Goal: Task Accomplishment & Management: Manage account settings

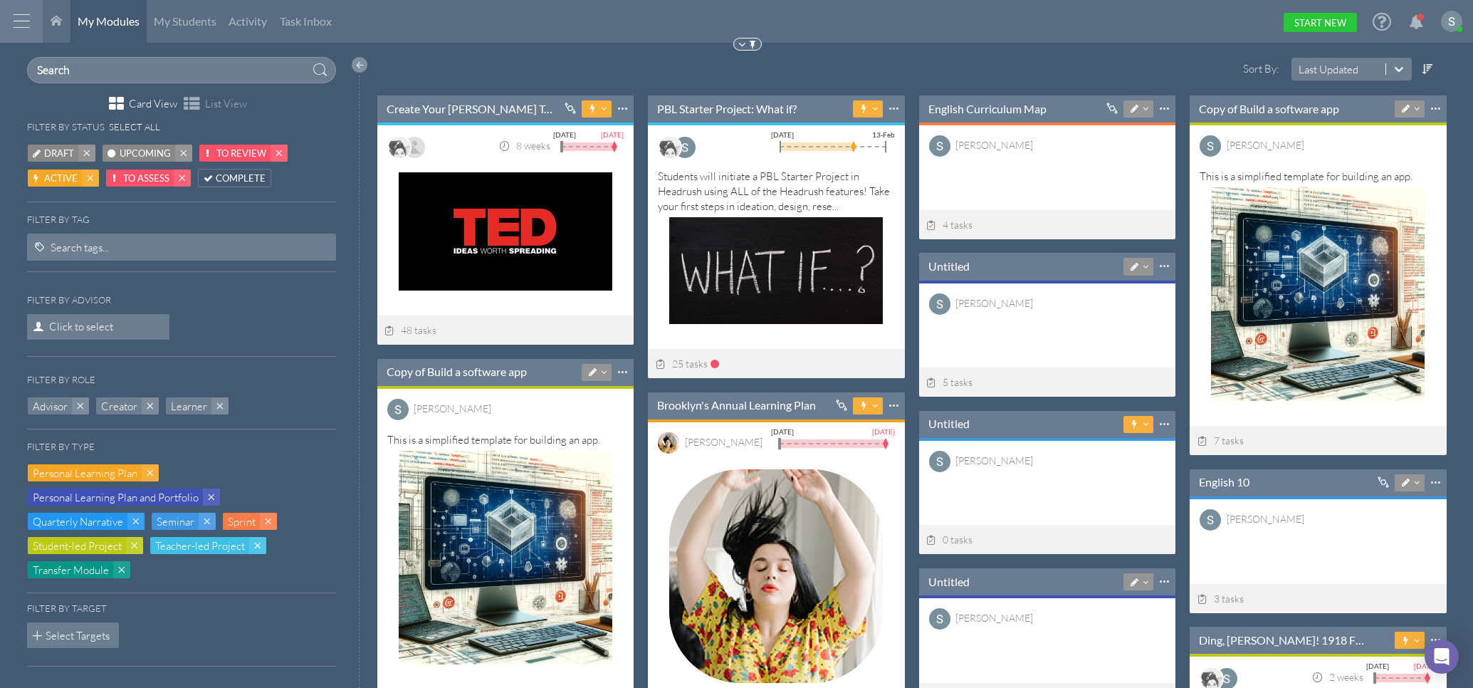
click at [348, 58] on div at bounding box center [359, 372] width 23 height 631
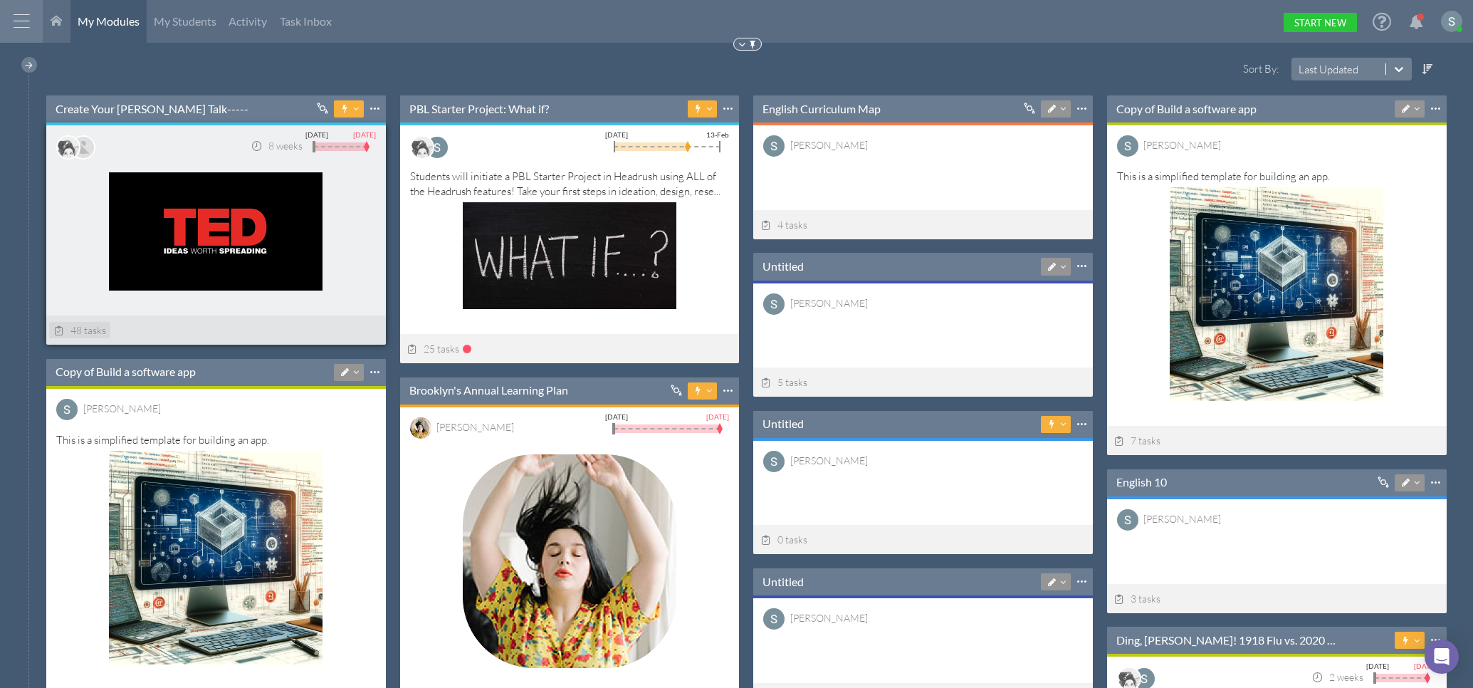
click at [83, 322] on div "48 tasks" at bounding box center [79, 330] width 61 height 16
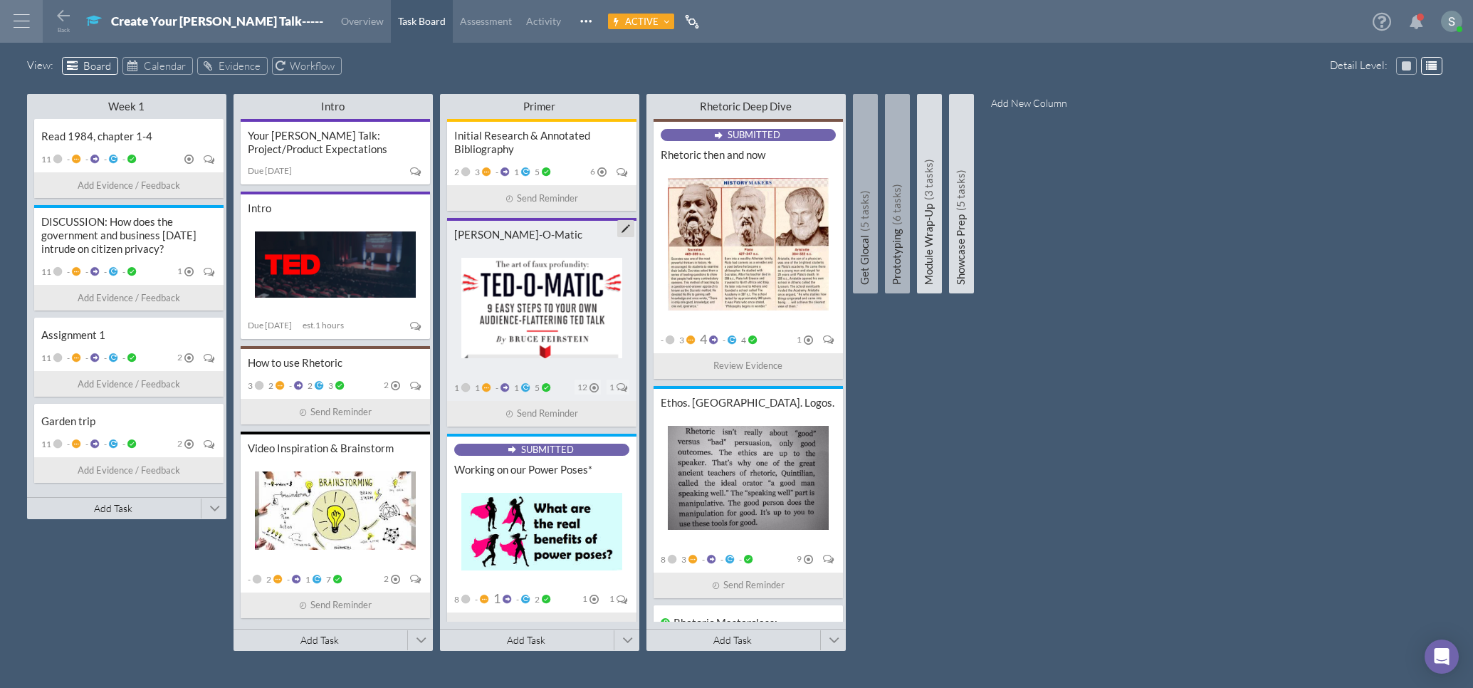
click at [540, 238] on div "[PERSON_NAME]-O-Matic" at bounding box center [541, 235] width 175 height 14
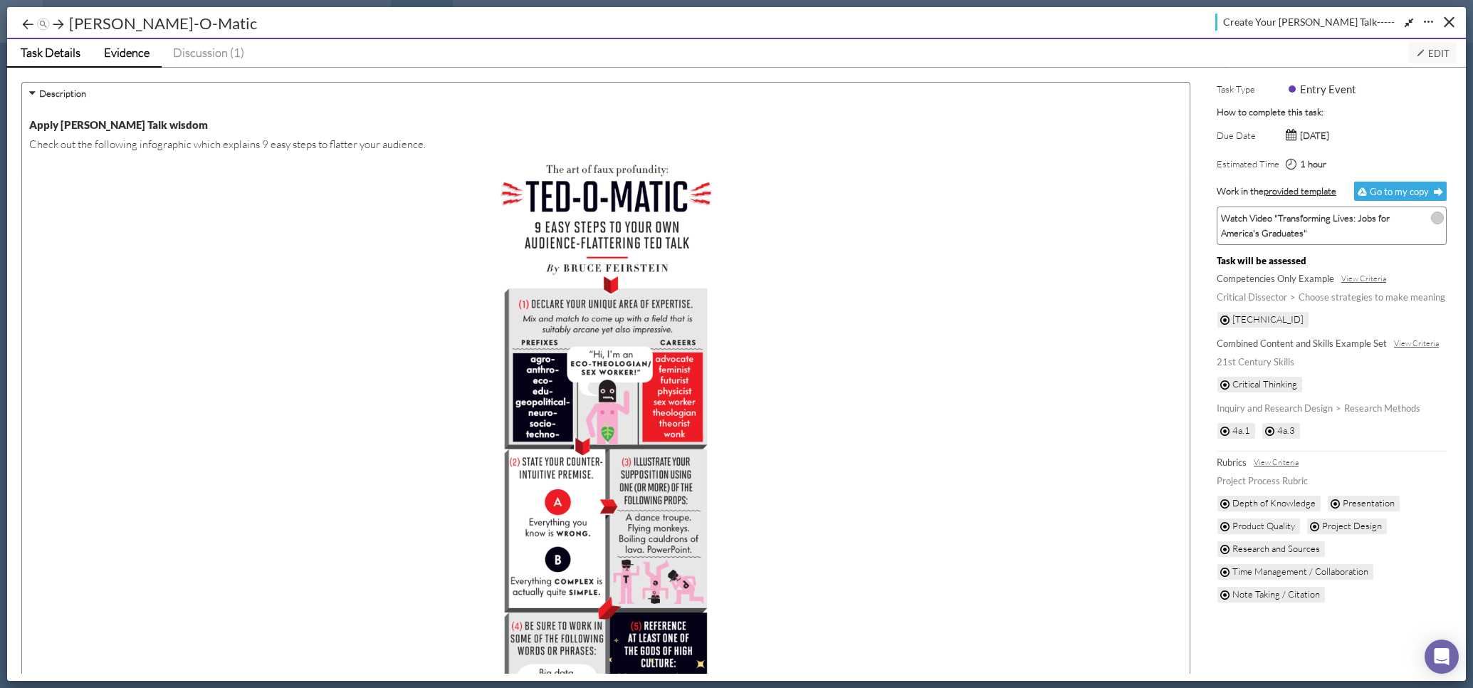
click at [147, 52] on span "Evidence" at bounding box center [127, 52] width 46 height 15
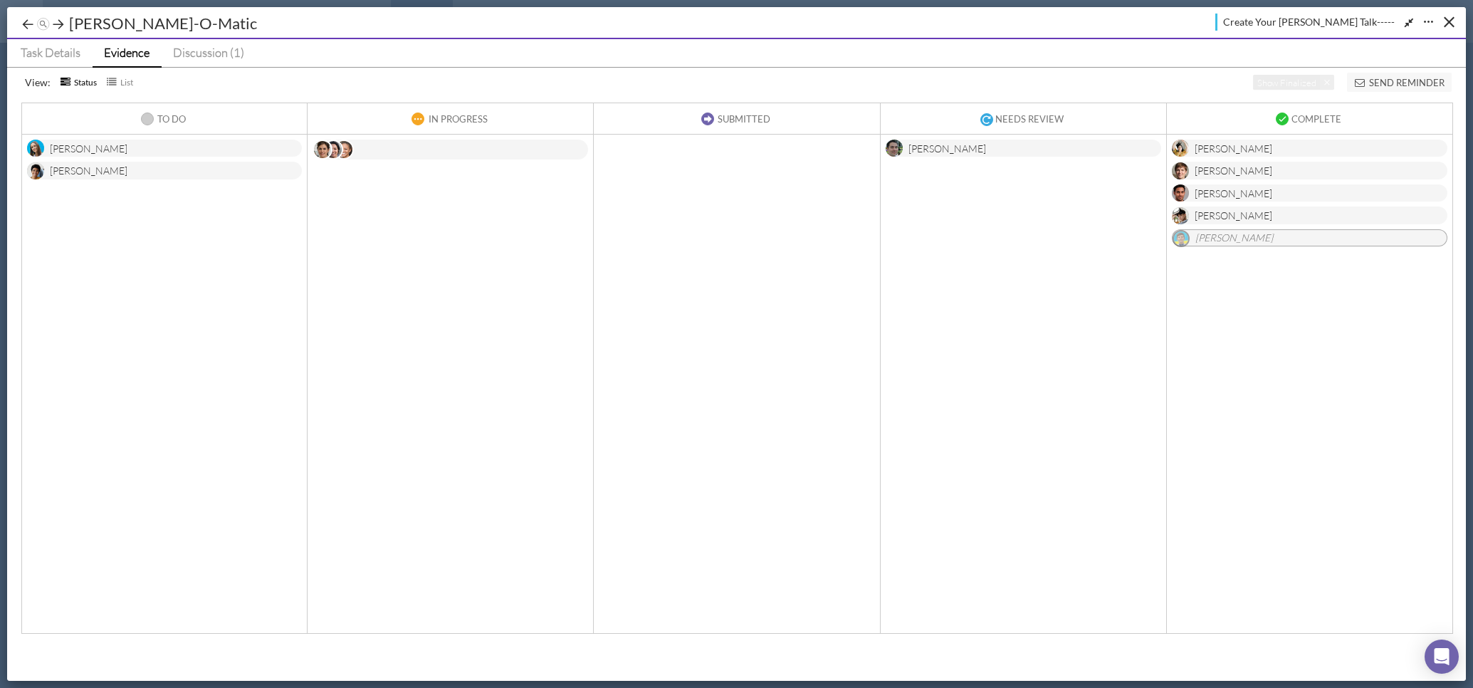
click at [173, 152] on div "[PERSON_NAME]" at bounding box center [164, 149] width 275 height 18
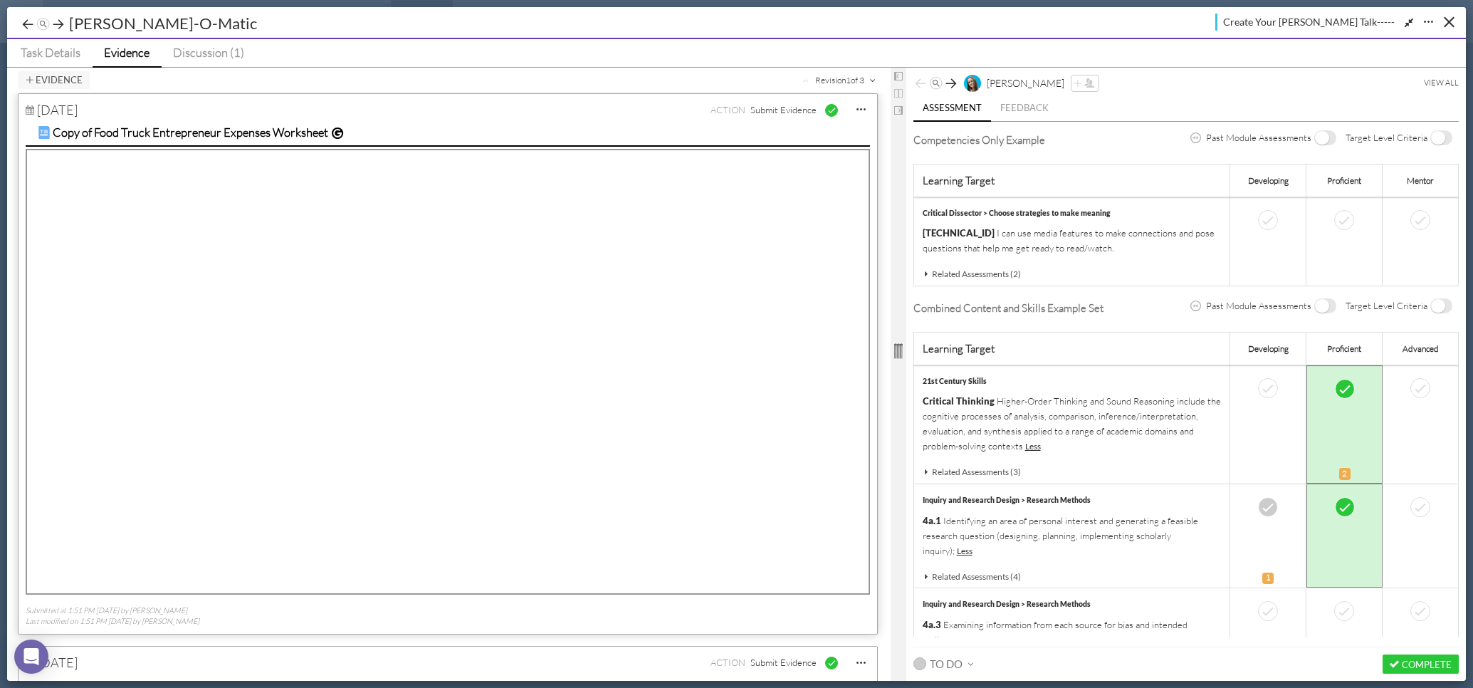
click at [132, 61] on link "Evidence" at bounding box center [127, 53] width 69 height 28
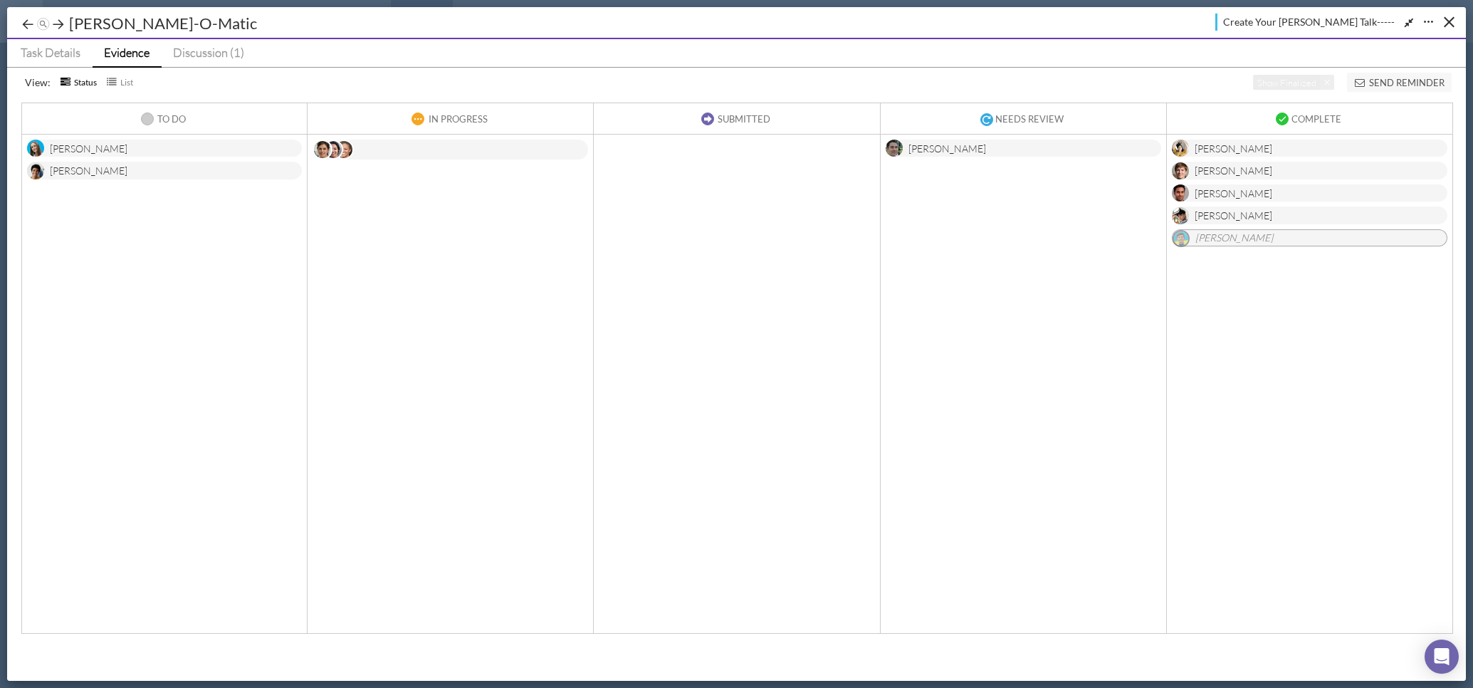
click at [238, 146] on div "[PERSON_NAME]" at bounding box center [164, 149] width 275 height 18
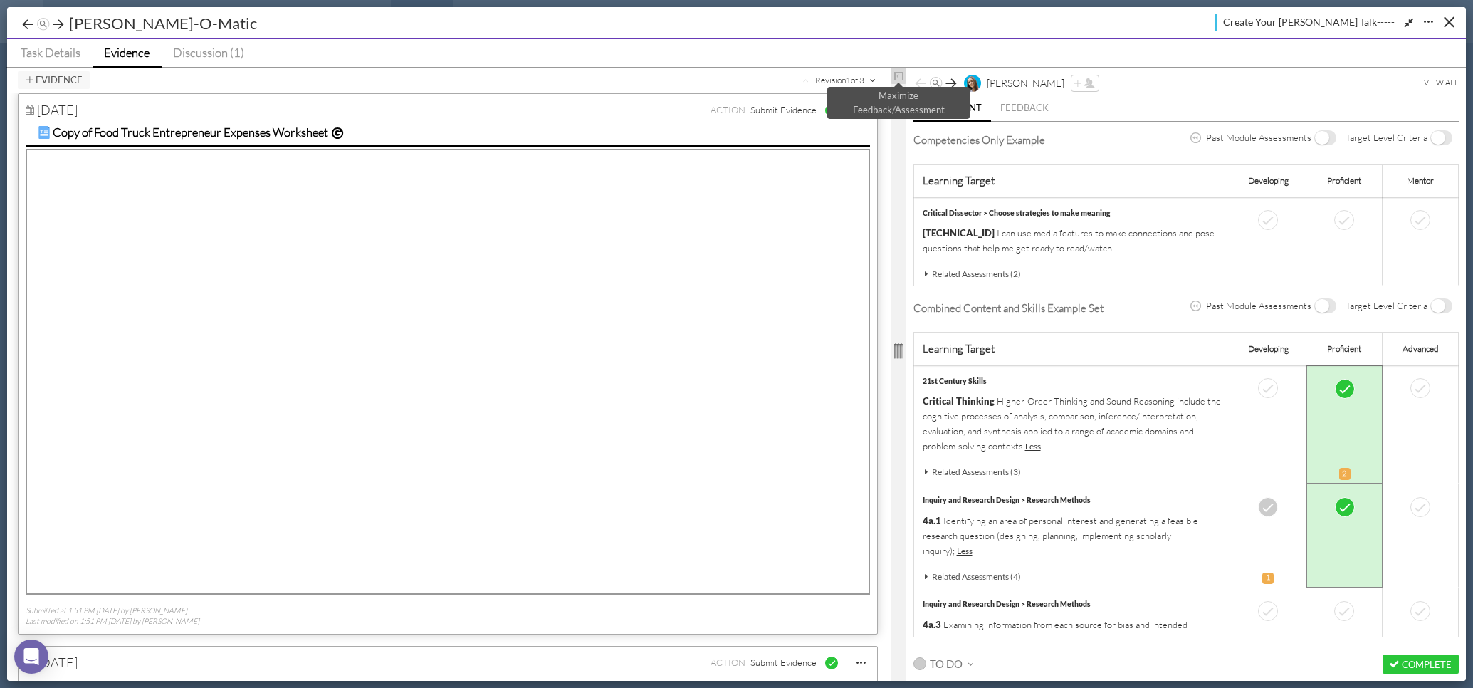
click at [900, 73] on span at bounding box center [898, 76] width 9 height 11
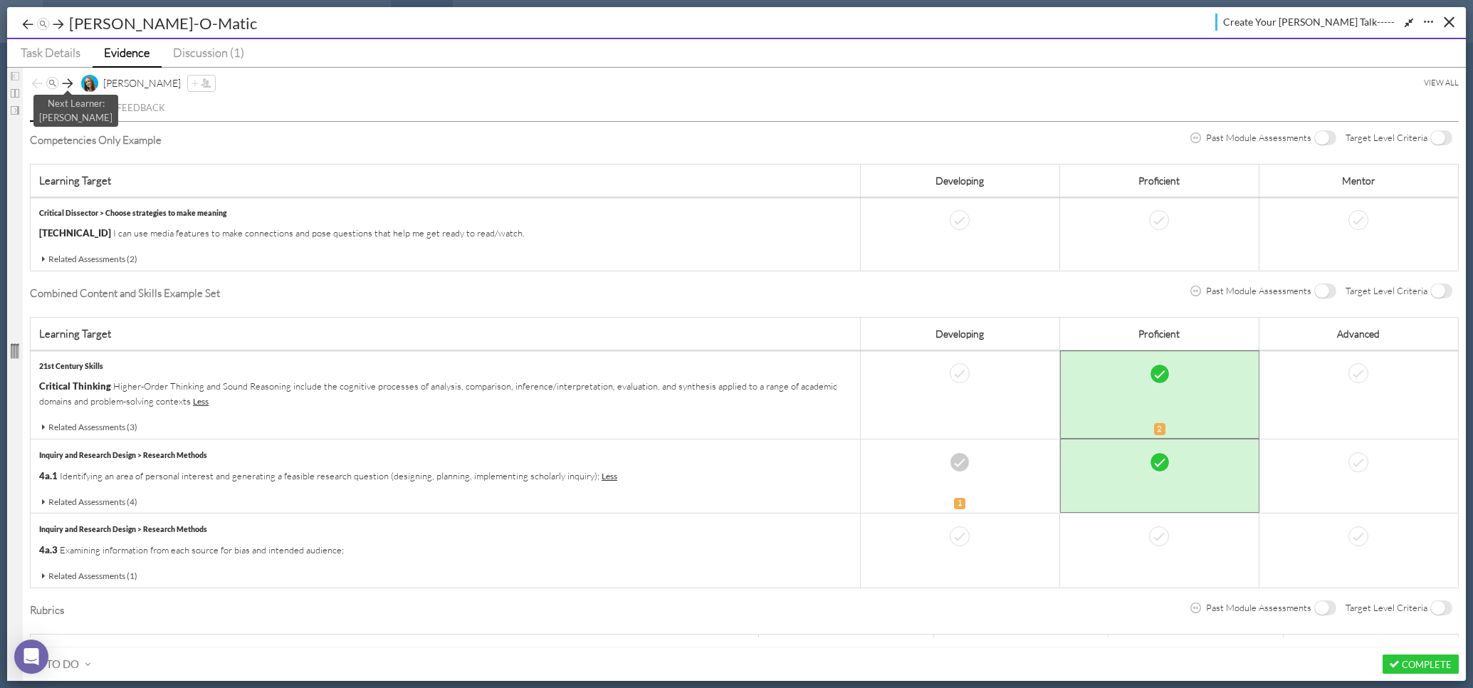
click at [68, 83] on icon at bounding box center [68, 83] width 14 height 14
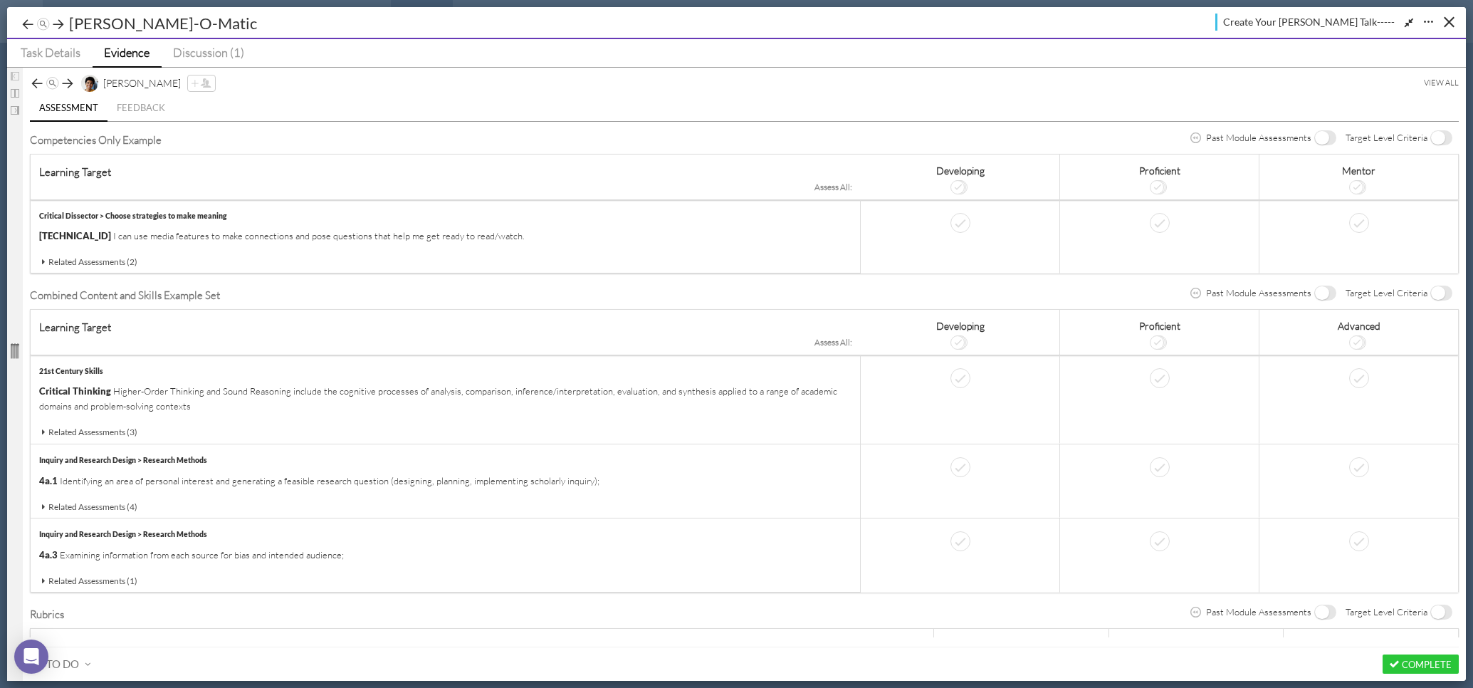
click at [68, 83] on icon at bounding box center [68, 83] width 14 height 14
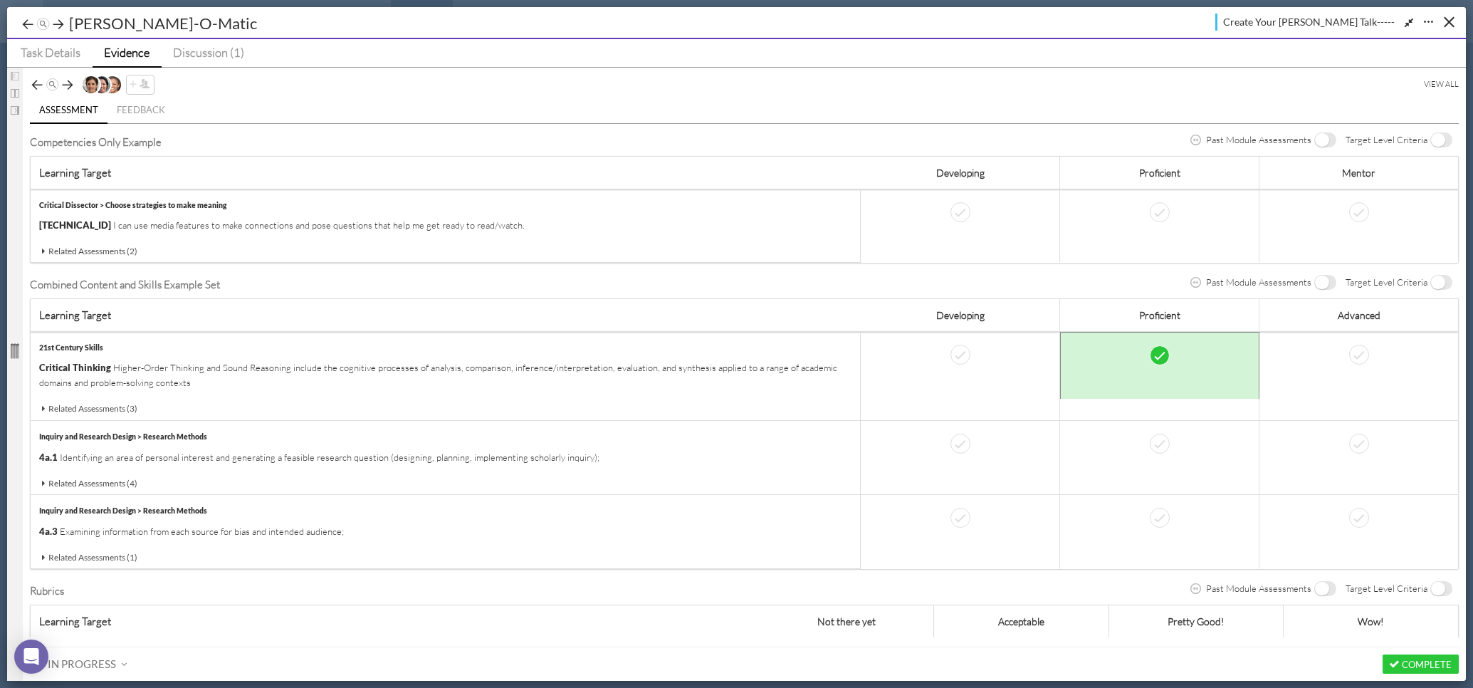
click at [68, 83] on icon at bounding box center [68, 85] width 14 height 14
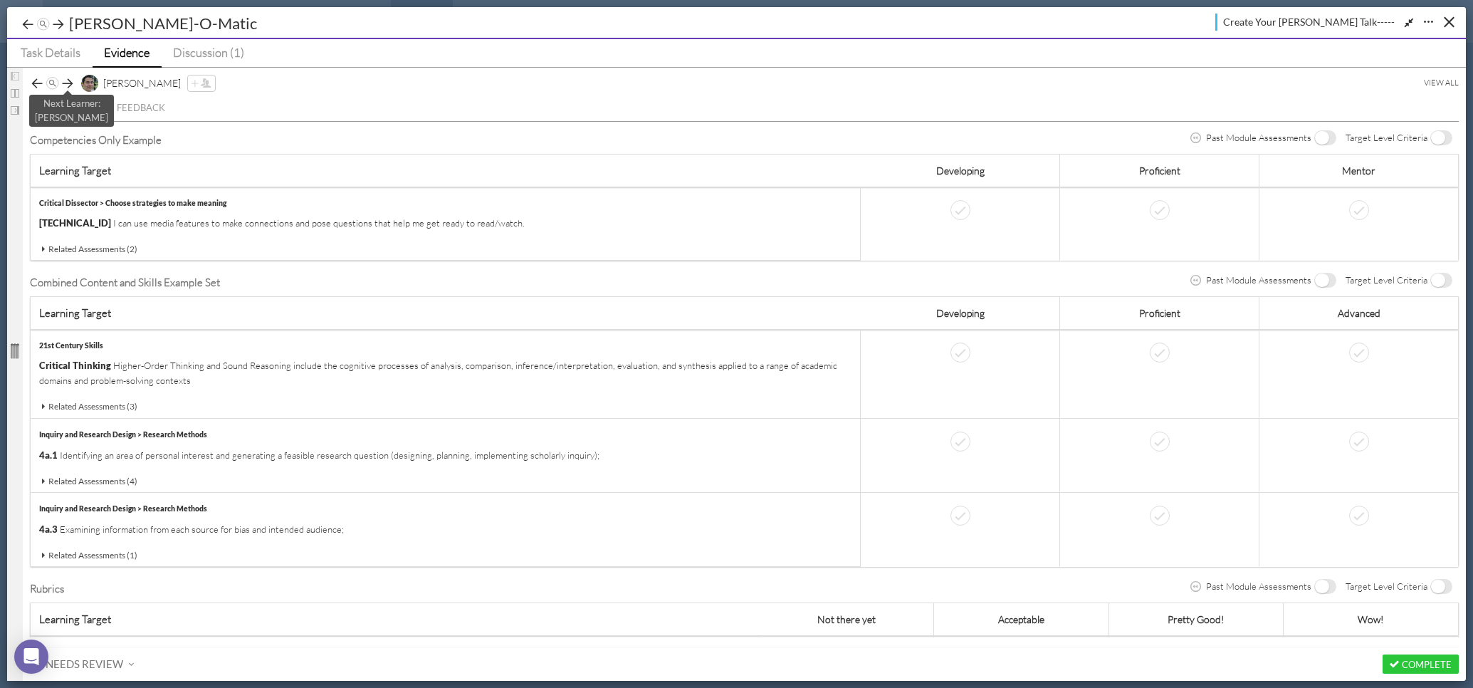
click at [68, 83] on icon at bounding box center [68, 83] width 14 height 14
drag, startPoint x: 1450, startPoint y: 21, endPoint x: 1401, endPoint y: 25, distance: 49.2
click at [1397, 28] on div "Copy Task In this Module To Other Module(s) Lock Task on off When a task is loc…" at bounding box center [1423, 22] width 57 height 17
click at [1406, 23] on icon "Expand/Shrink" at bounding box center [1409, 22] width 14 height 11
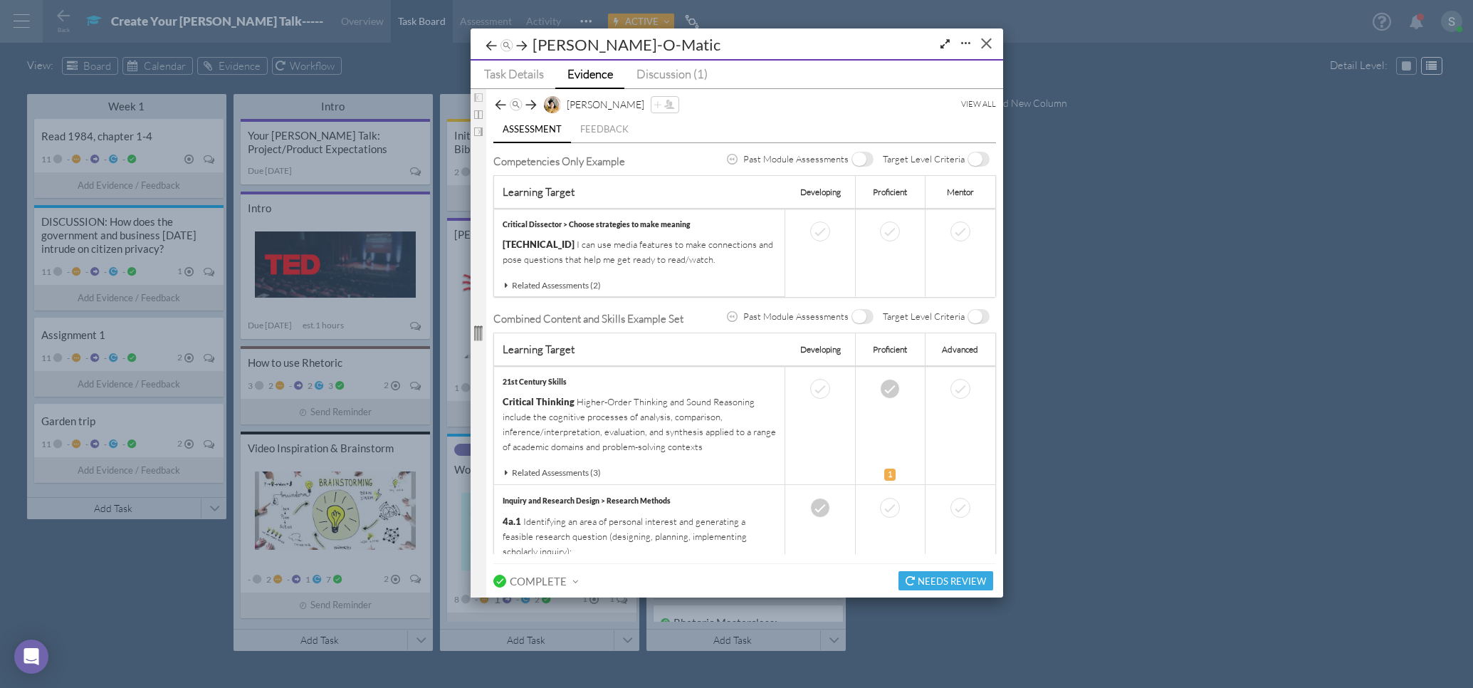
click at [989, 48] on button "Close" at bounding box center [986, 43] width 22 height 22
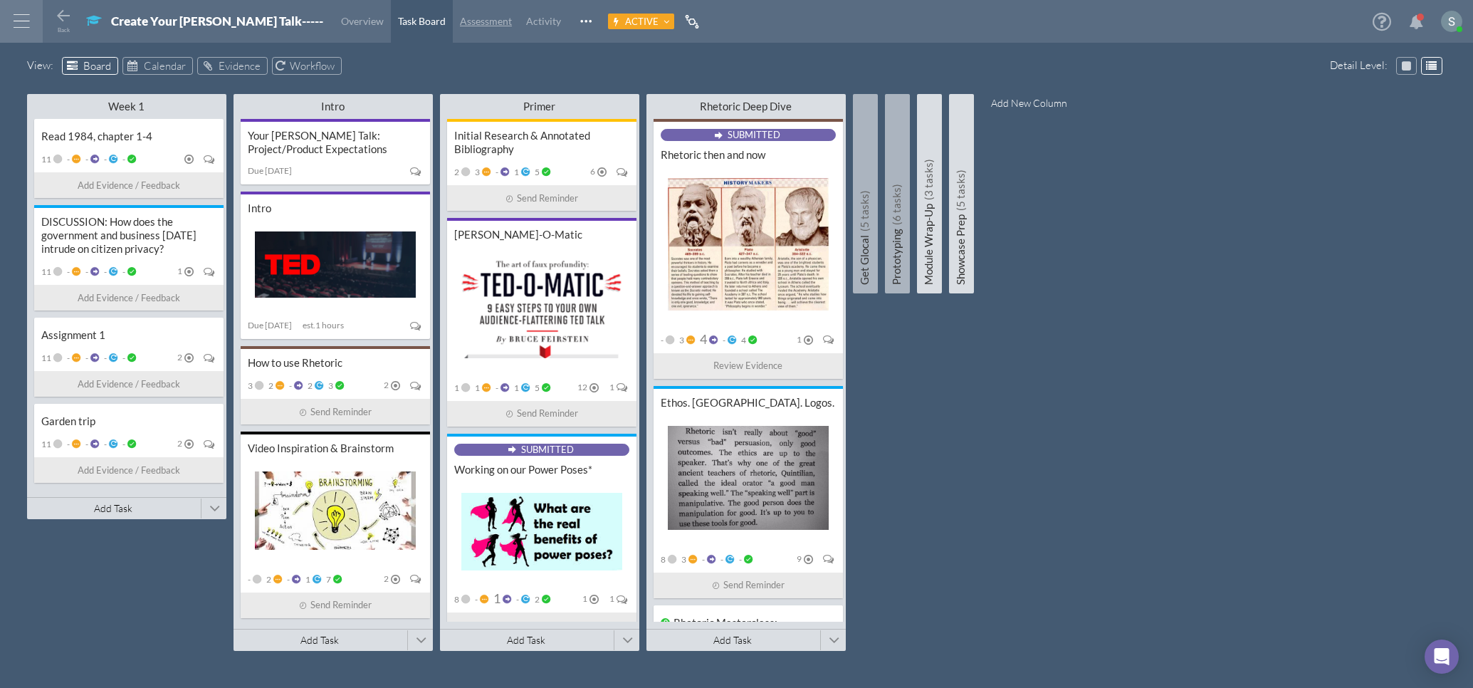
click at [460, 21] on span "Assessment" at bounding box center [486, 21] width 52 height 12
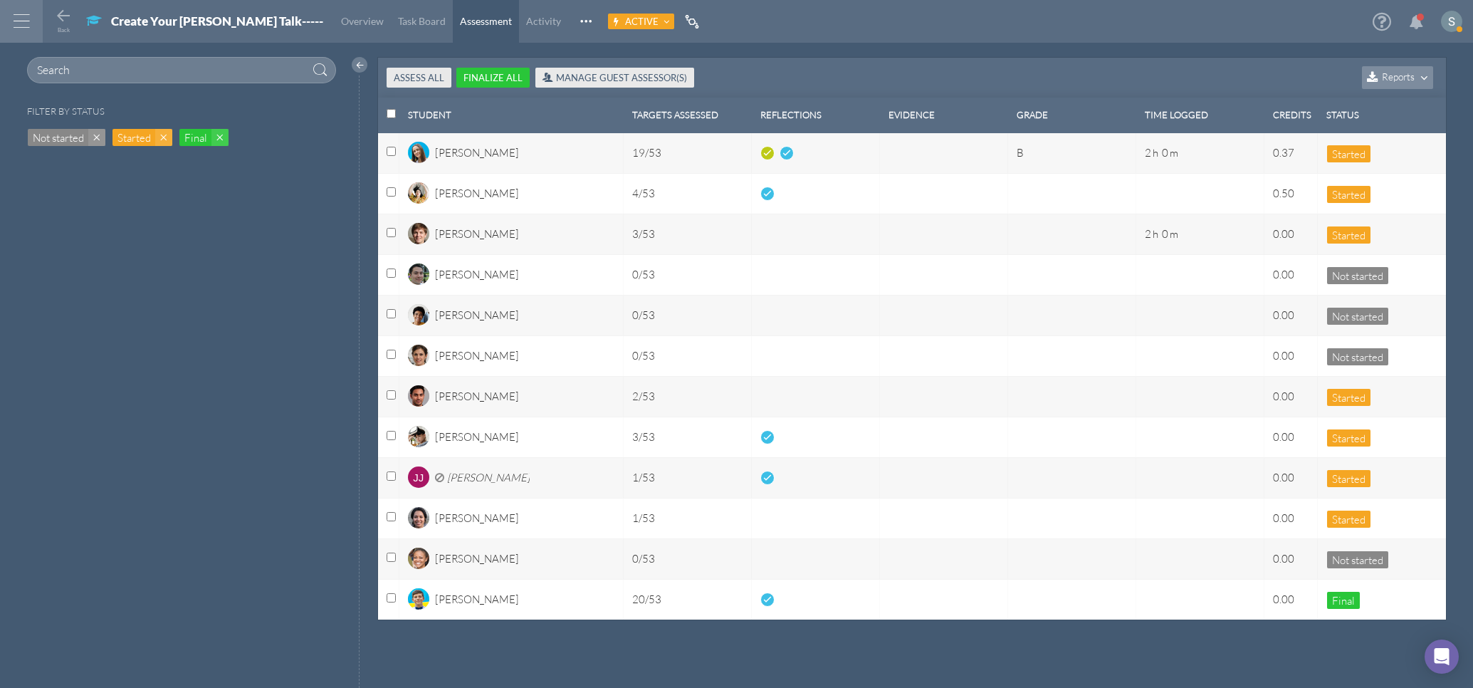
click at [394, 153] on input "Select row with id:select-apn6RoAtpNpDTzgj7" at bounding box center [391, 151] width 9 height 9
checkbox input "true"
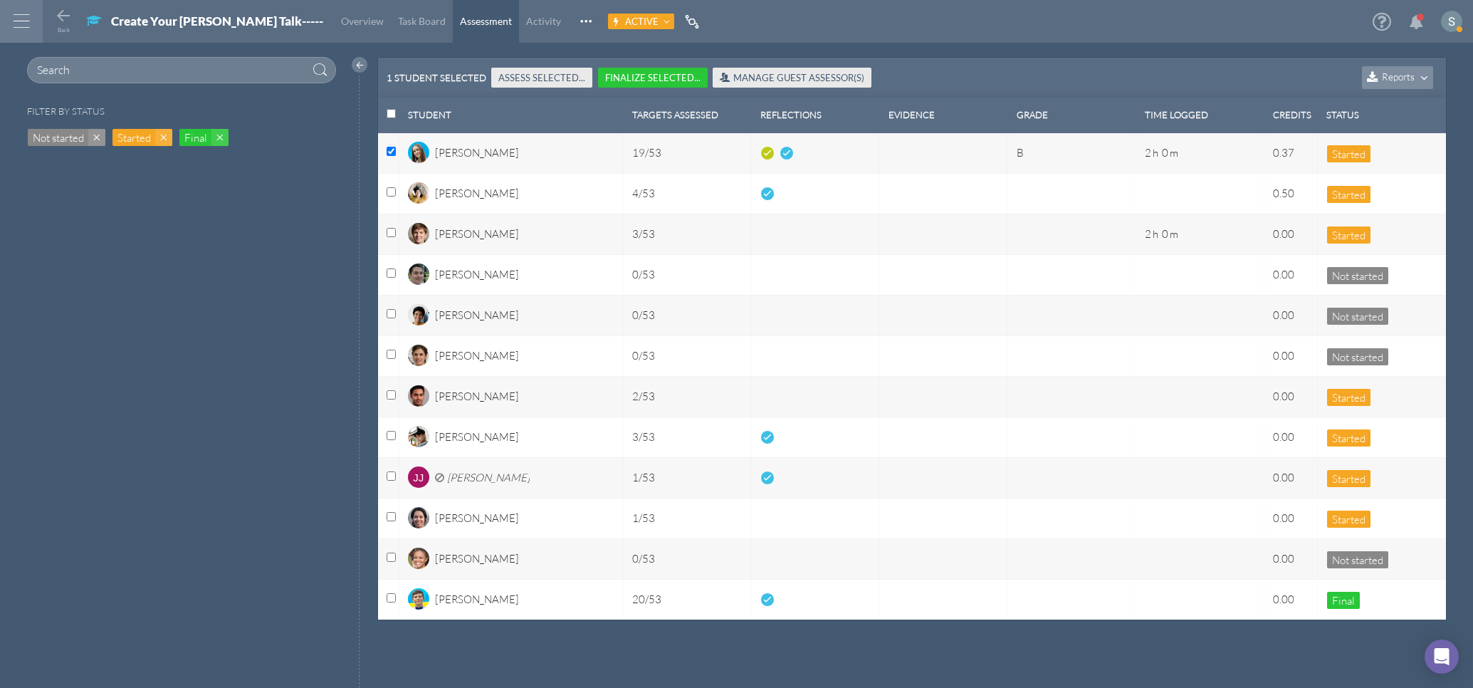
click at [392, 115] on input "Select row with id:select-all" at bounding box center [391, 113] width 9 height 9
checkbox input "true"
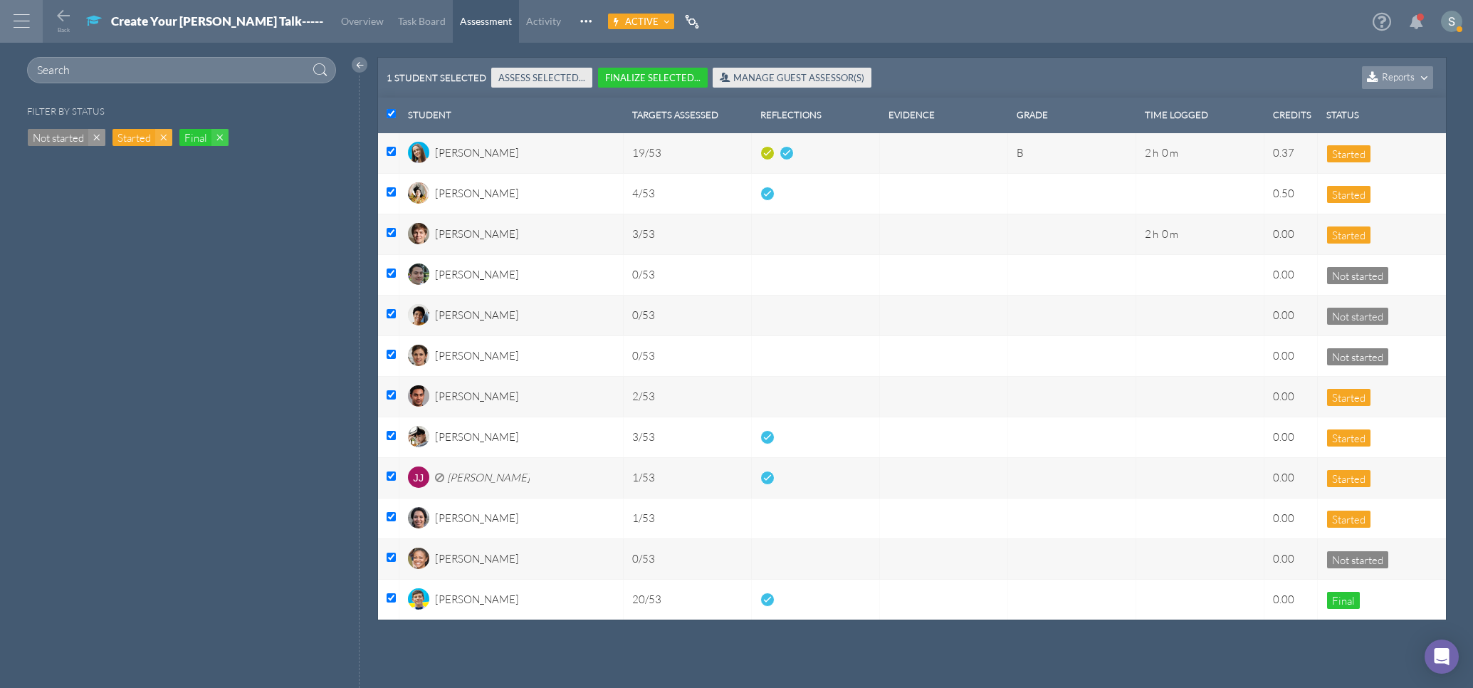
checkbox input "true"
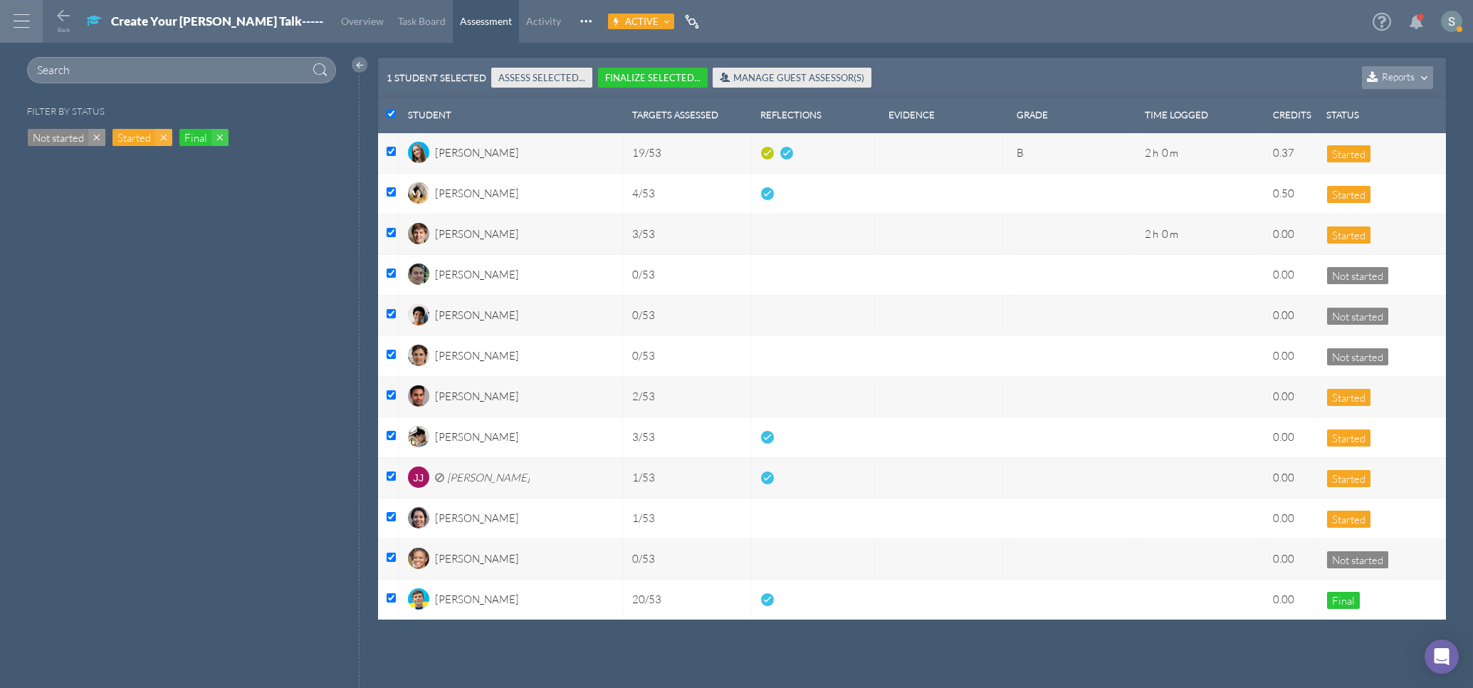
checkbox input "true"
click at [548, 80] on button "Assess Selected..." at bounding box center [552, 77] width 101 height 19
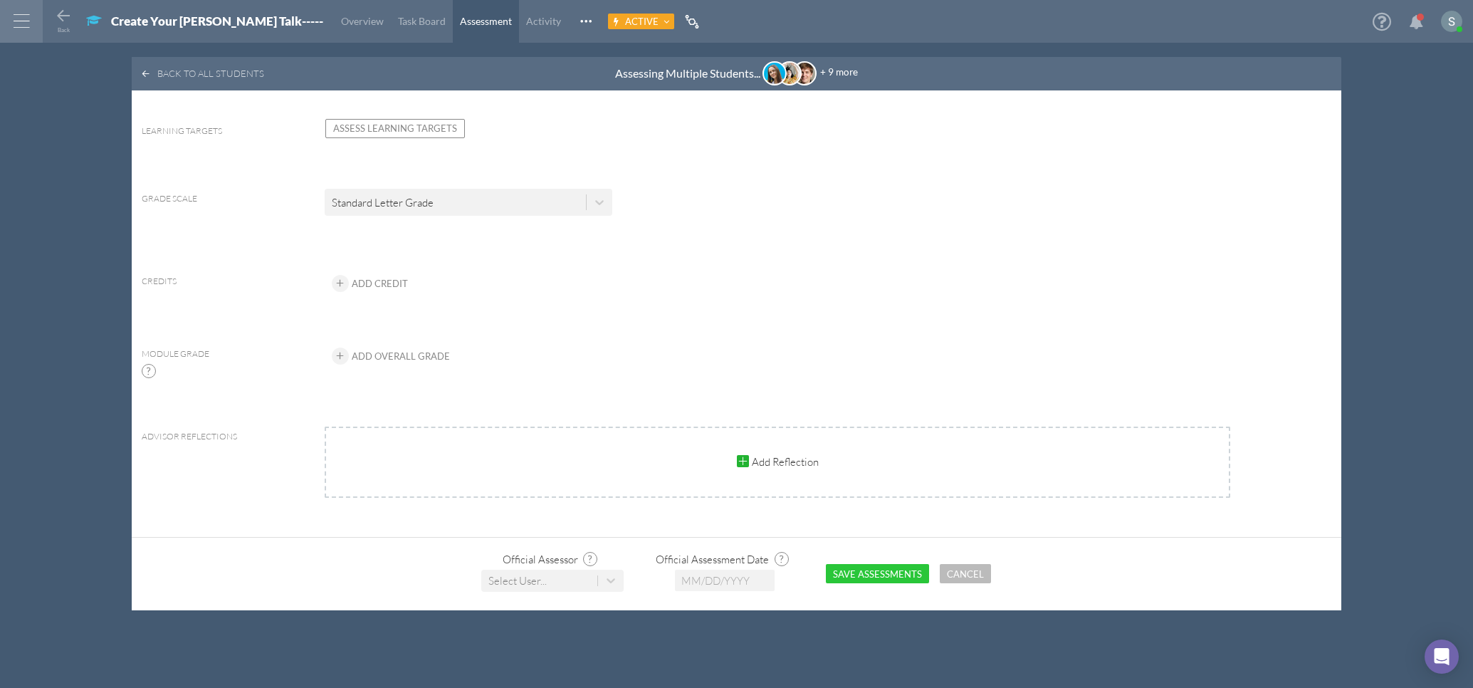
click at [379, 127] on button "Assess Learning Targets" at bounding box center [395, 128] width 140 height 19
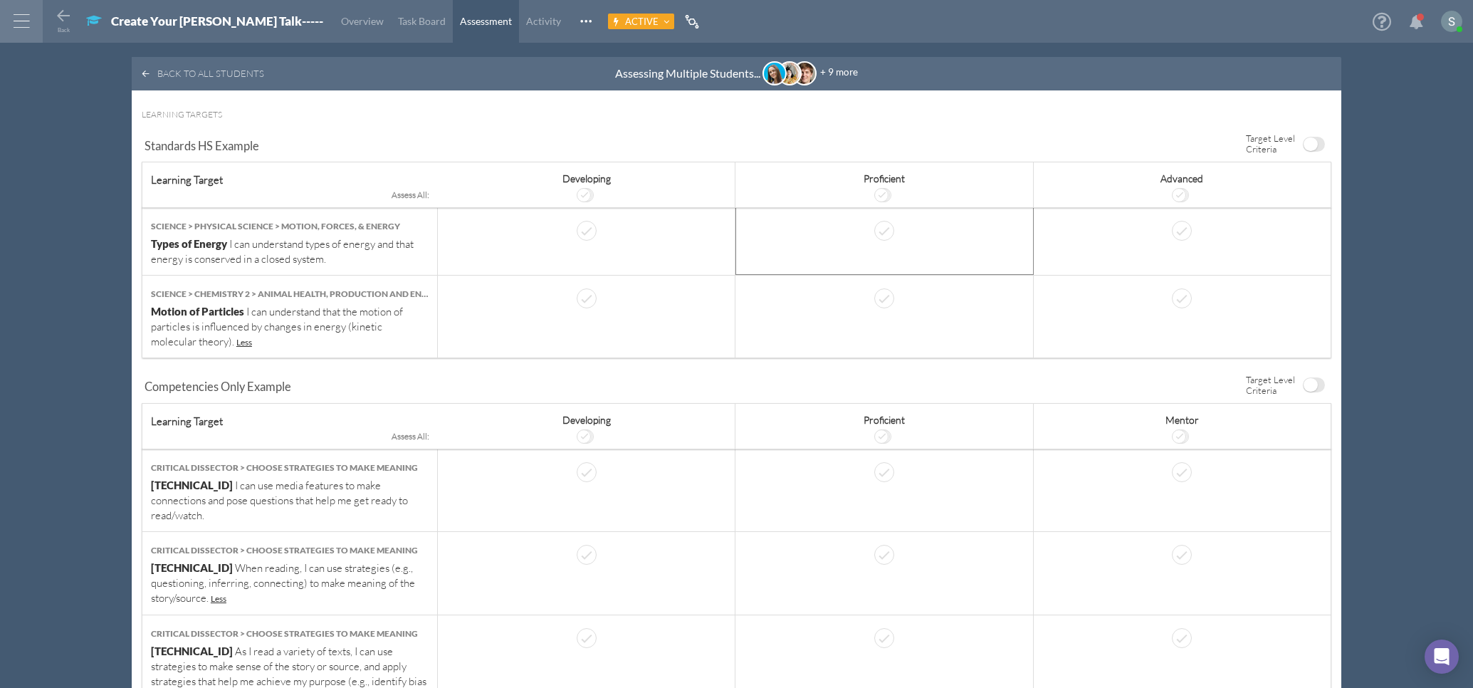
click at [902, 244] on td at bounding box center [884, 241] width 298 height 68
click at [877, 226] on div at bounding box center [884, 231] width 20 height 20
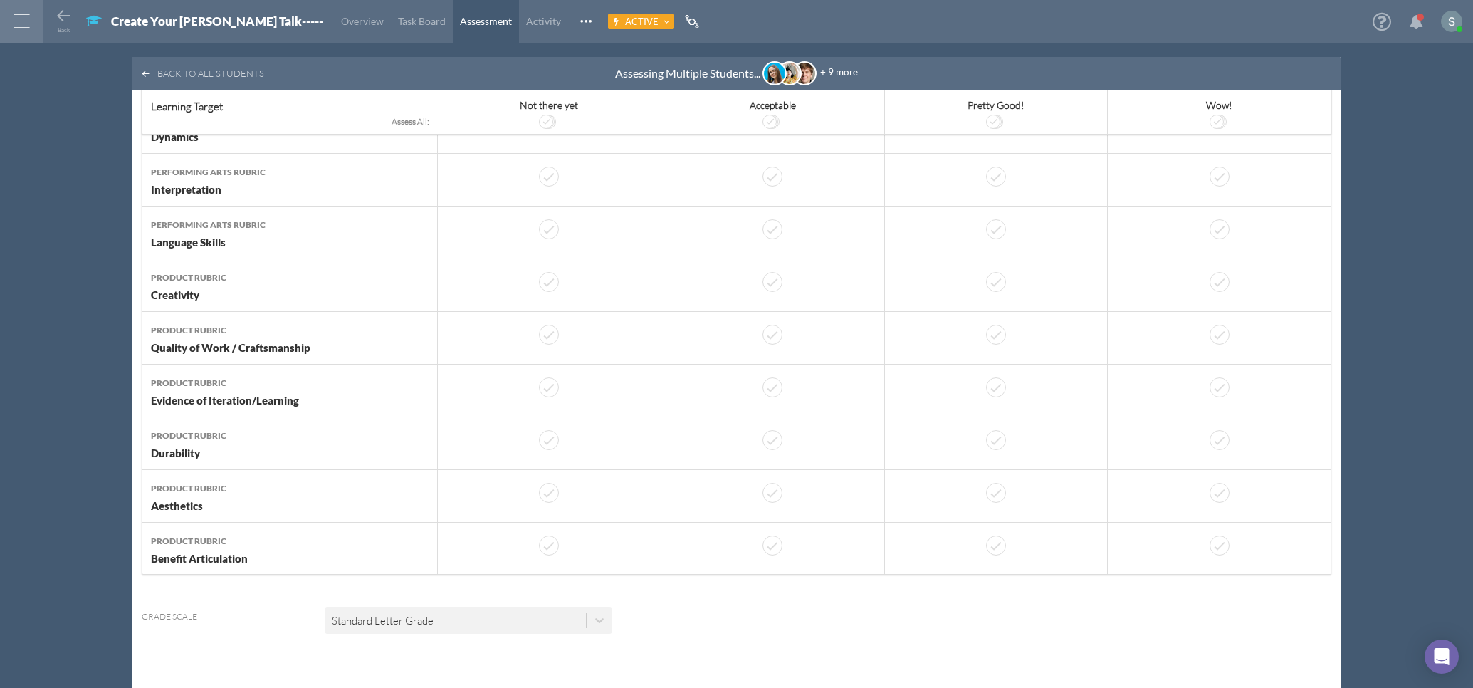
scroll to position [3921, 0]
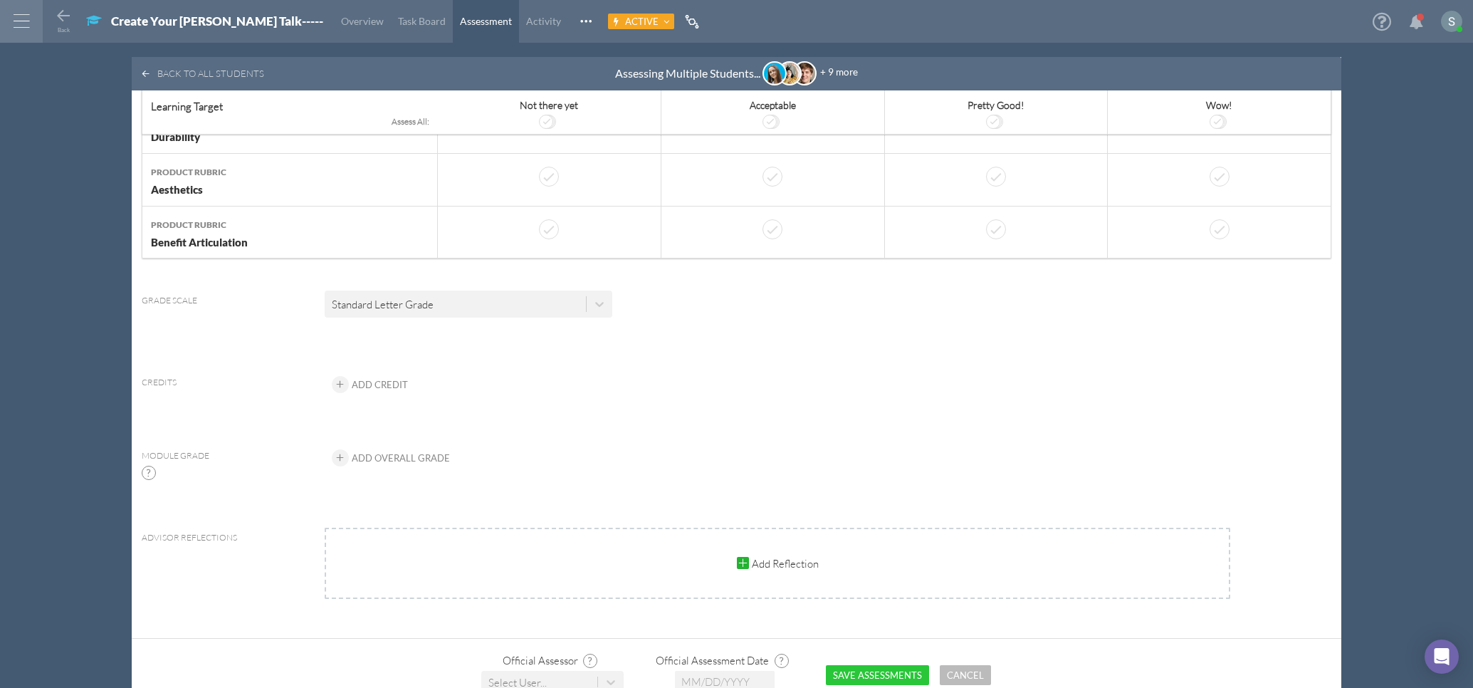
click at [885, 665] on button "Save Assessments" at bounding box center [877, 674] width 103 height 19
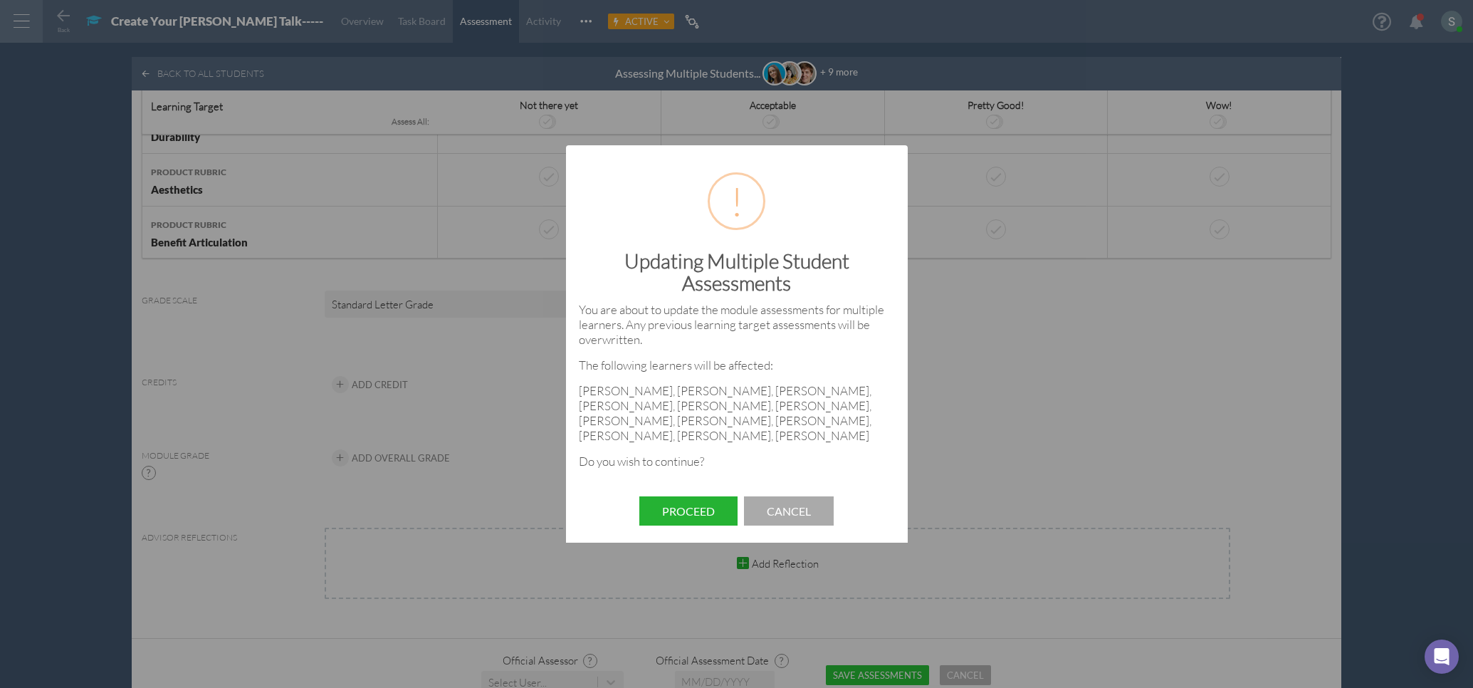
click at [688, 503] on button "Proceed" at bounding box center [688, 510] width 98 height 29
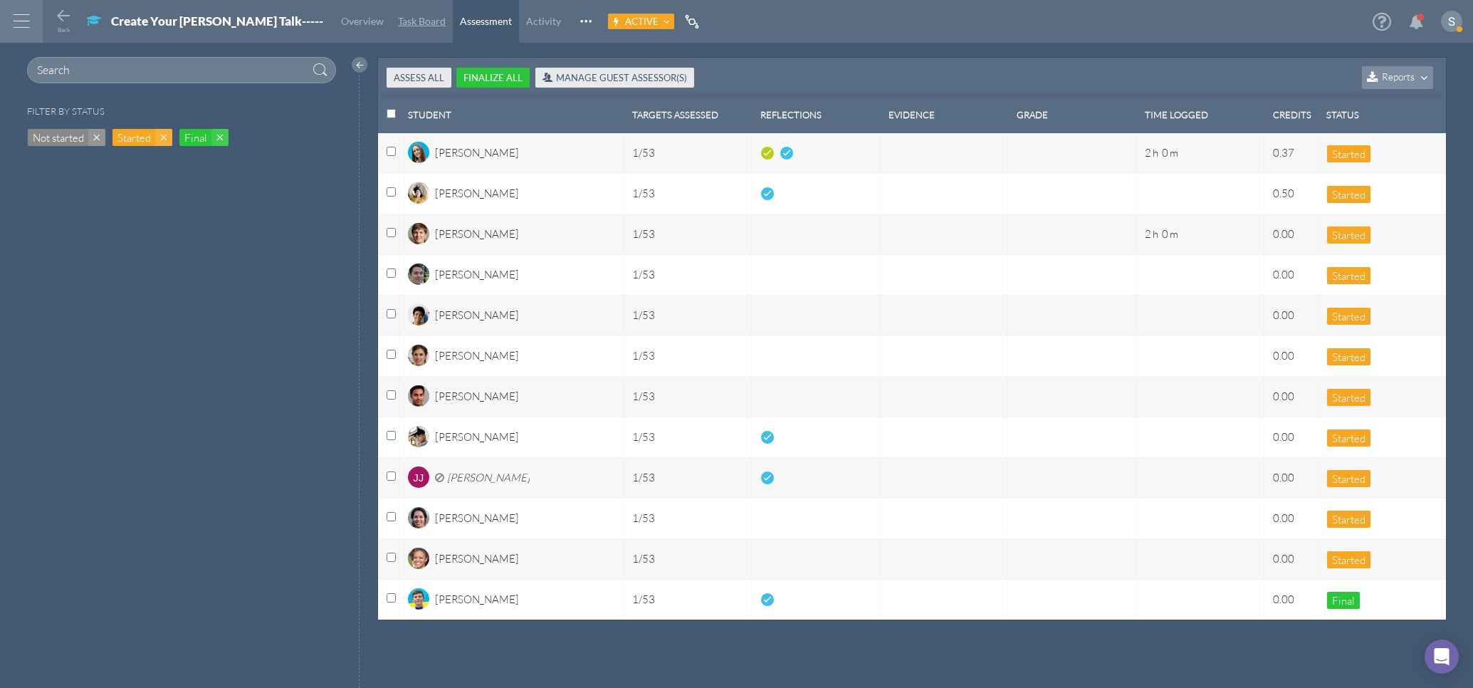
click at [398, 25] on span "Task Board" at bounding box center [422, 21] width 48 height 12
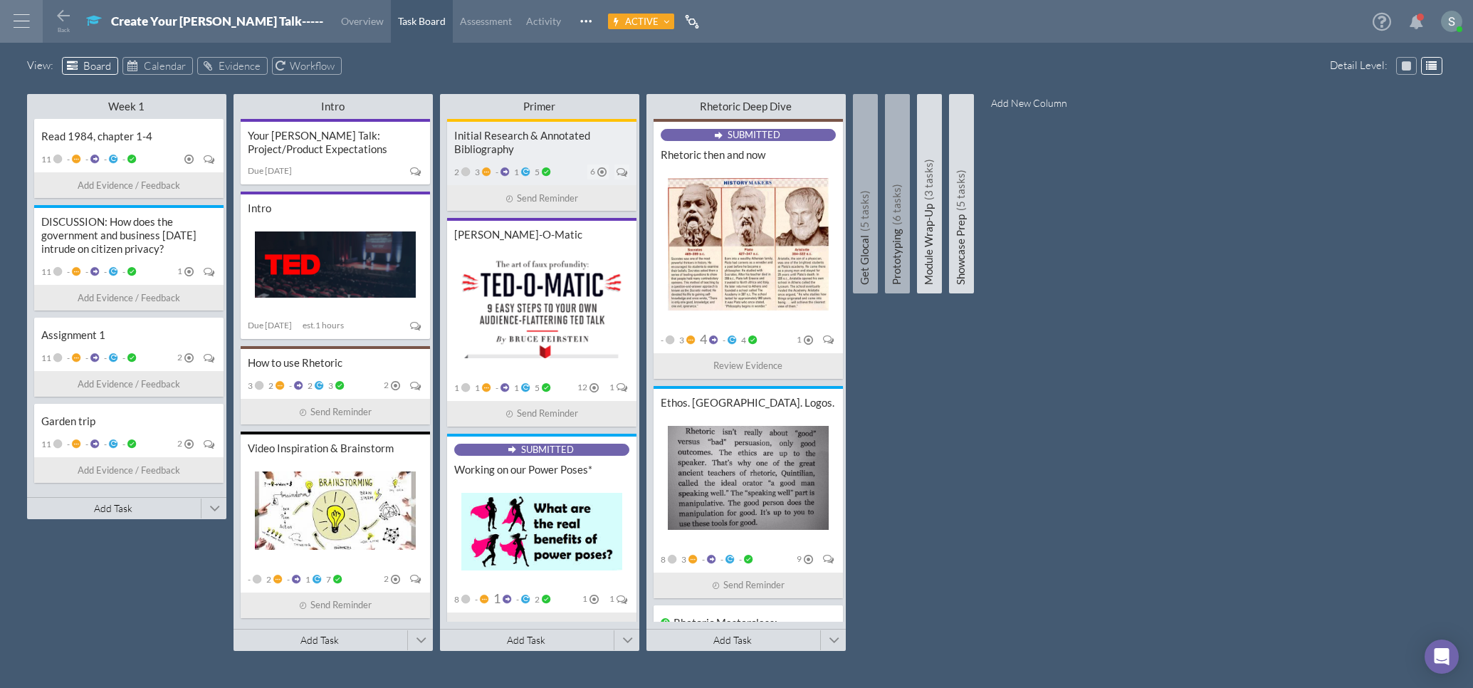
click at [584, 159] on div "Initial Research & Annotated Bibliography 2 3 - 1 5 6 Send Reminder" at bounding box center [541, 165] width 189 height 92
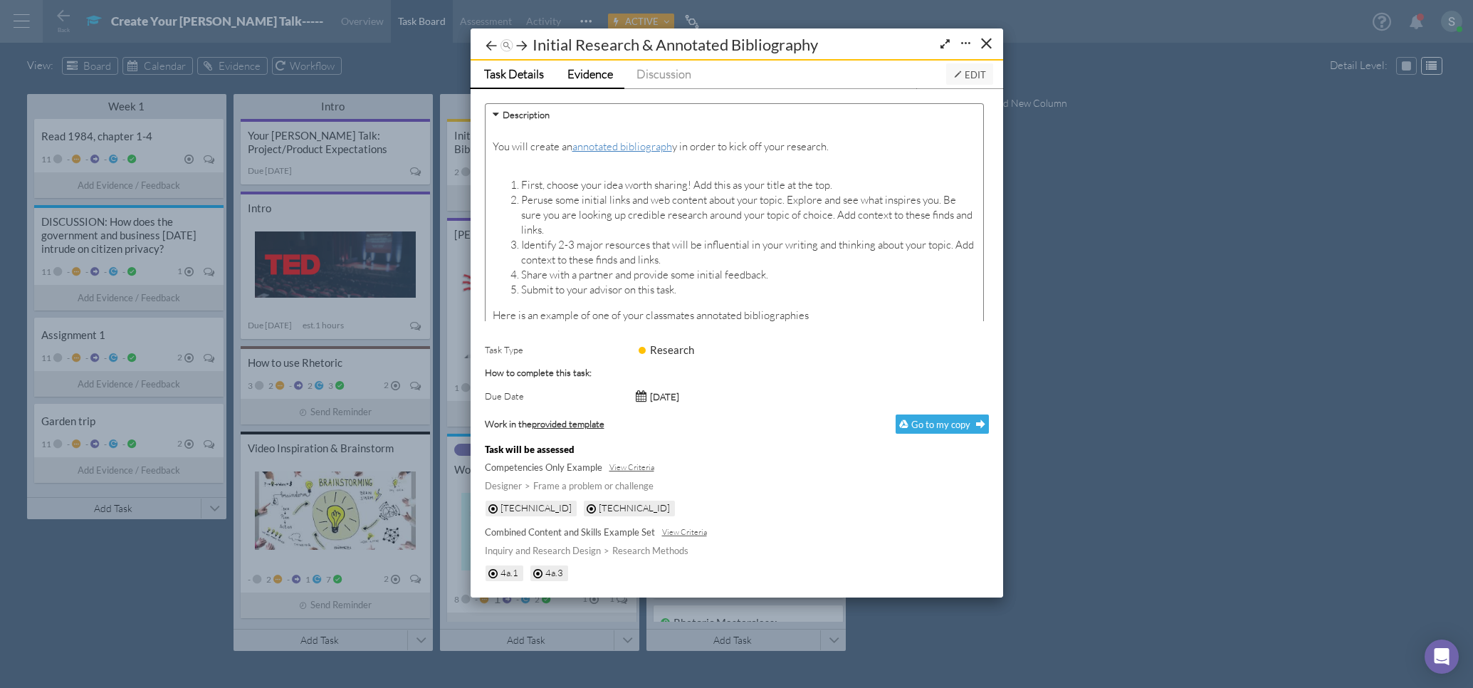
click at [587, 68] on span "Evidence" at bounding box center [590, 73] width 46 height 15
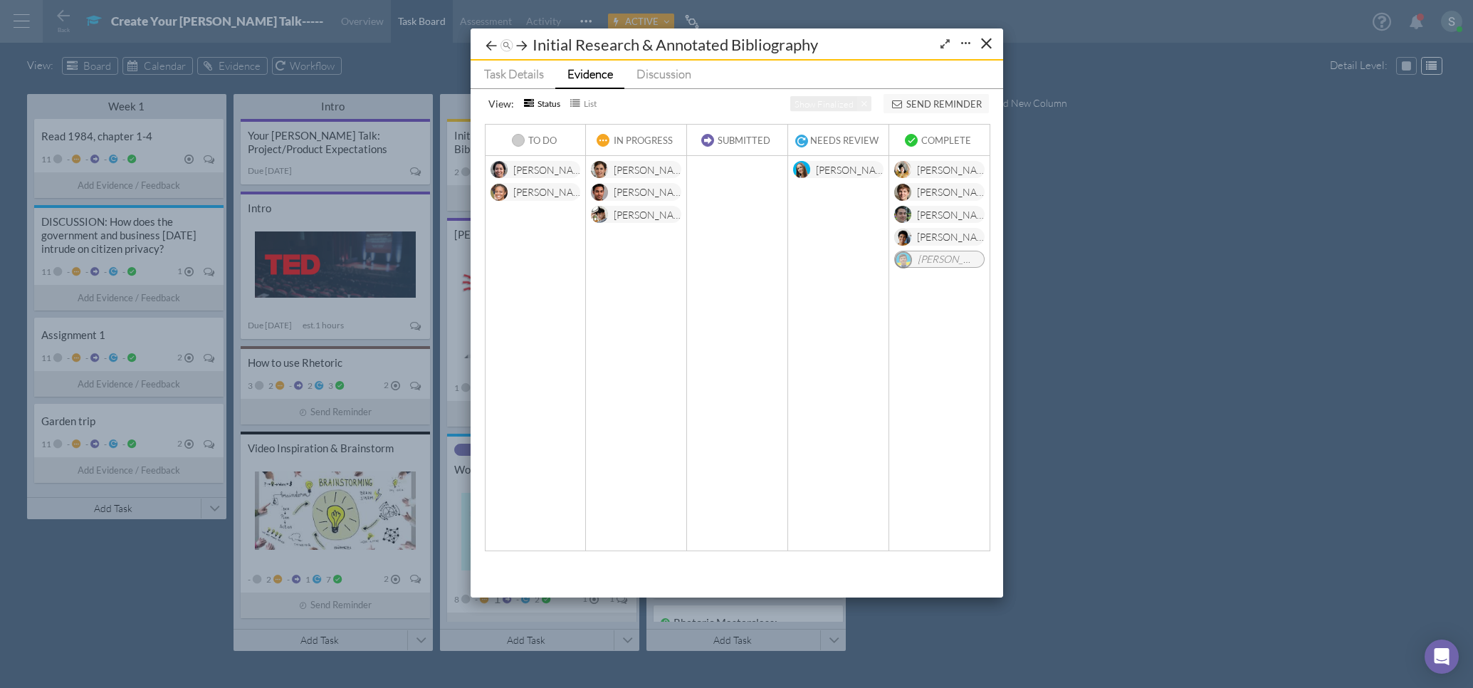
click at [947, 40] on icon "Expand/Shrink" at bounding box center [945, 43] width 14 height 11
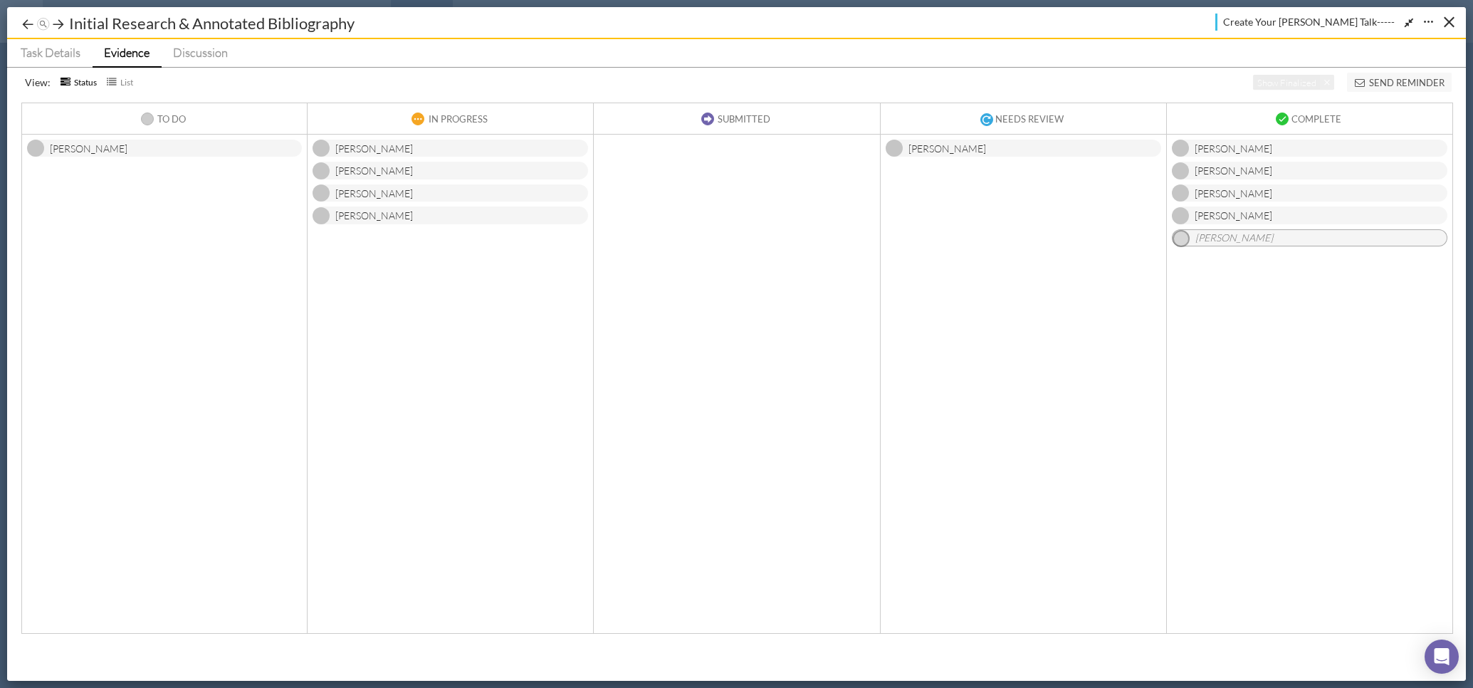
click at [476, 238] on div "[PERSON_NAME] [PERSON_NAME] [PERSON_NAME] [PERSON_NAME]" at bounding box center [450, 381] width 285 height 492
click at [61, 26] on icon at bounding box center [58, 24] width 14 height 14
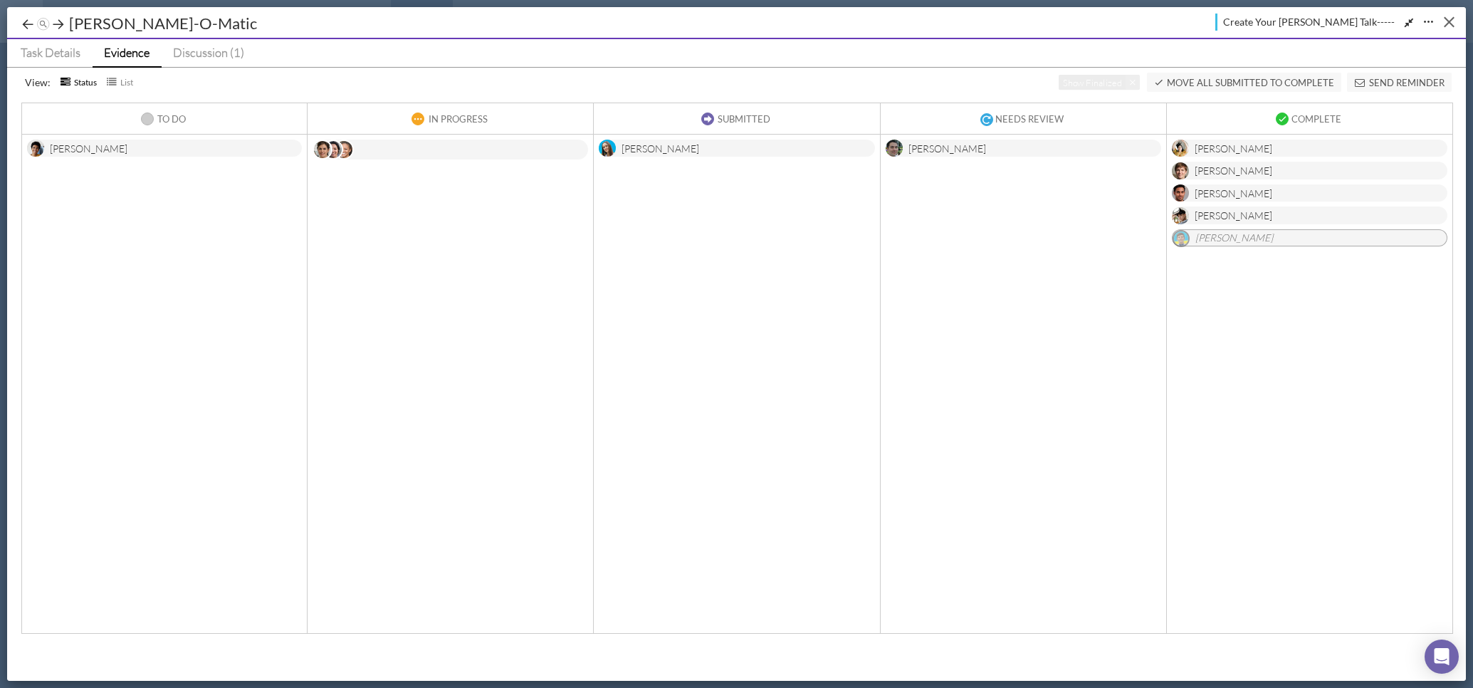
click at [1446, 27] on button "Close" at bounding box center [1449, 22] width 22 height 22
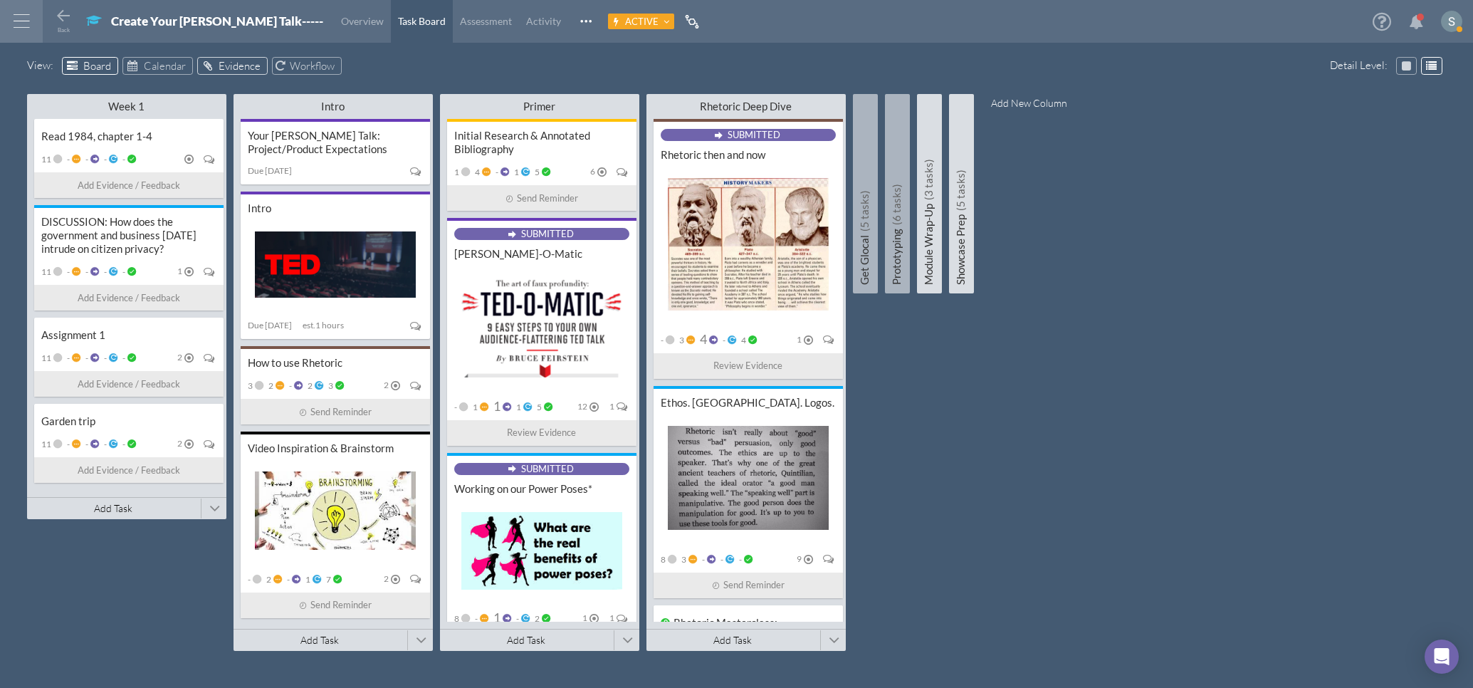
click at [240, 68] on span "Evidence" at bounding box center [240, 66] width 42 height 14
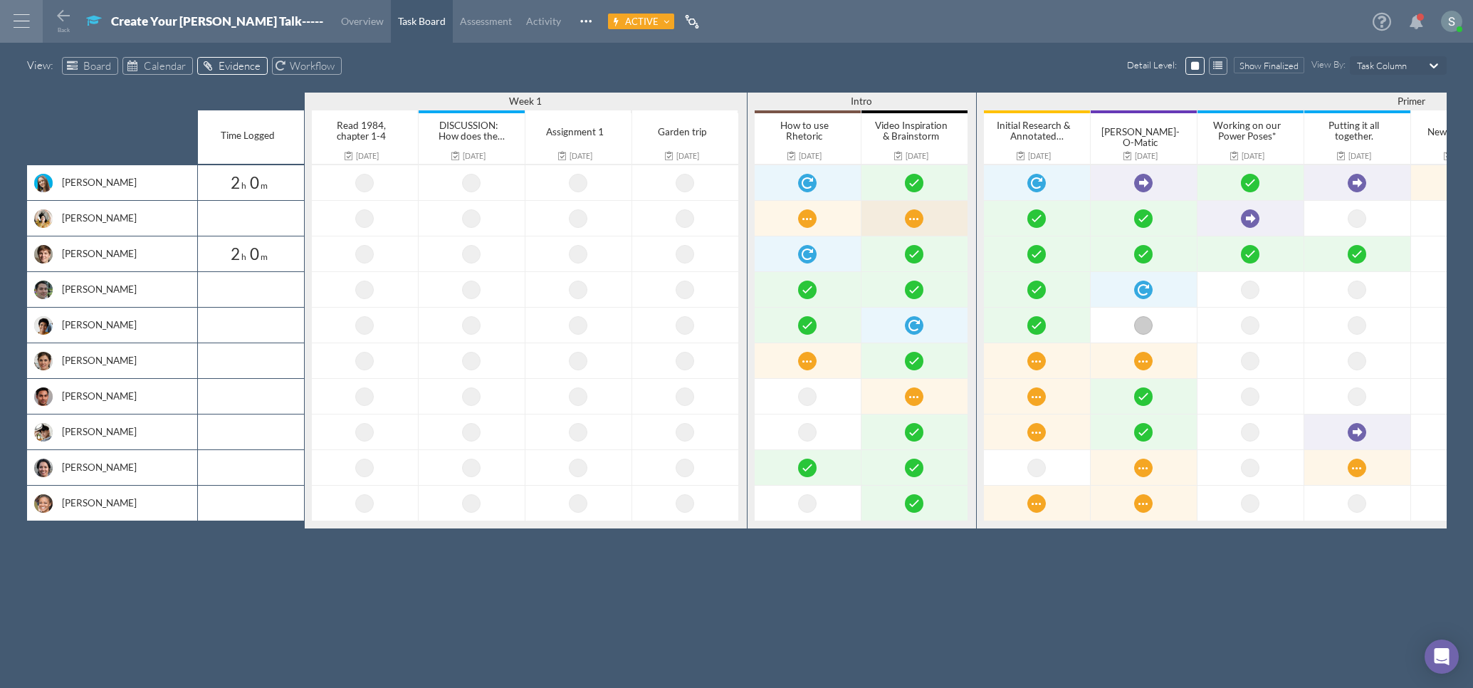
click at [917, 228] on div at bounding box center [914, 218] width 107 height 35
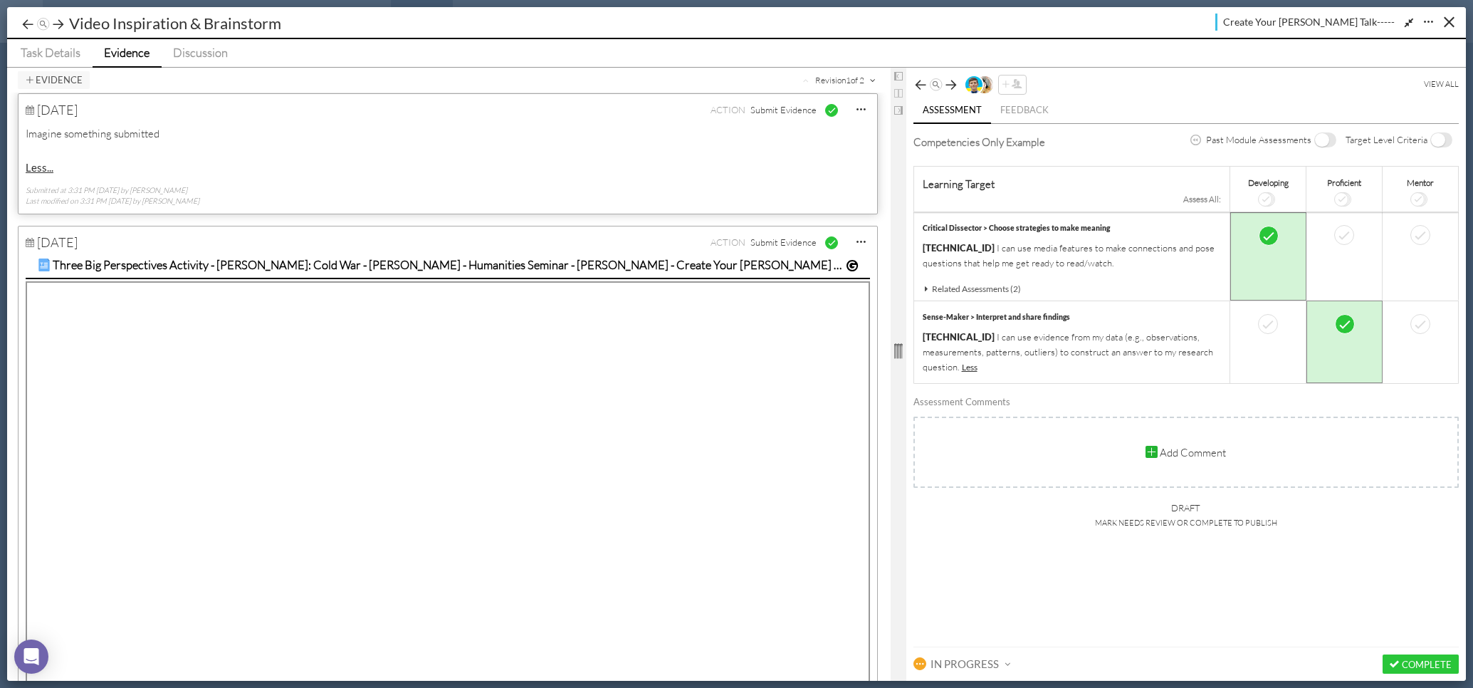
click at [127, 53] on span "Evidence" at bounding box center [127, 52] width 46 height 15
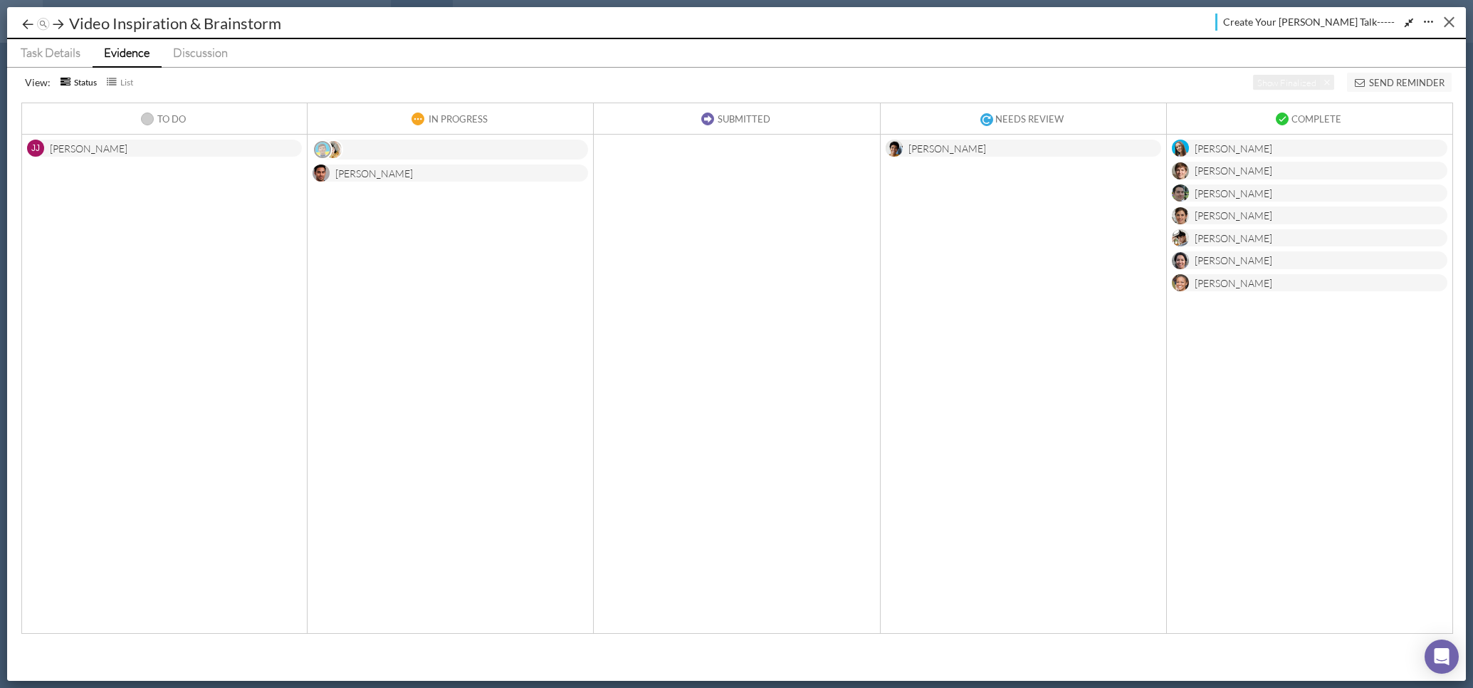
click at [1455, 24] on button "Close" at bounding box center [1449, 22] width 22 height 22
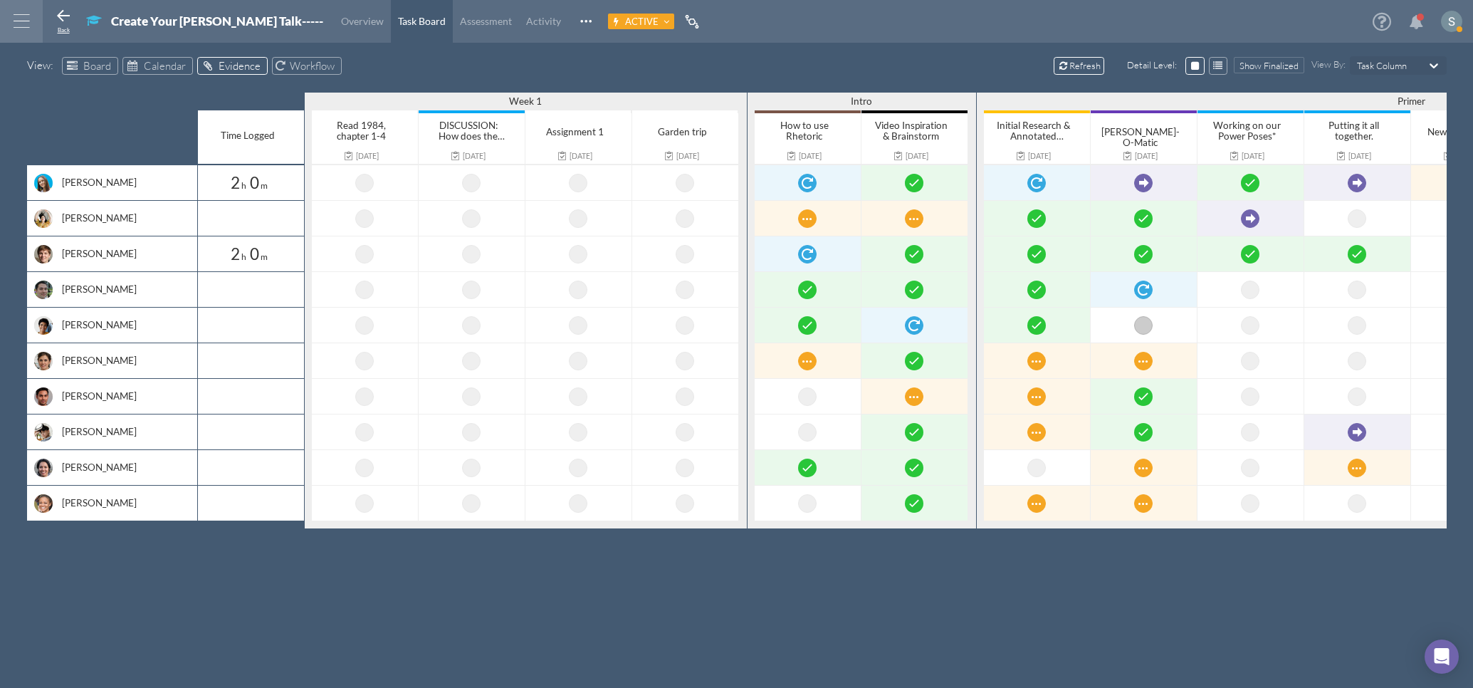
click at [68, 19] on icon at bounding box center [63, 16] width 17 height 17
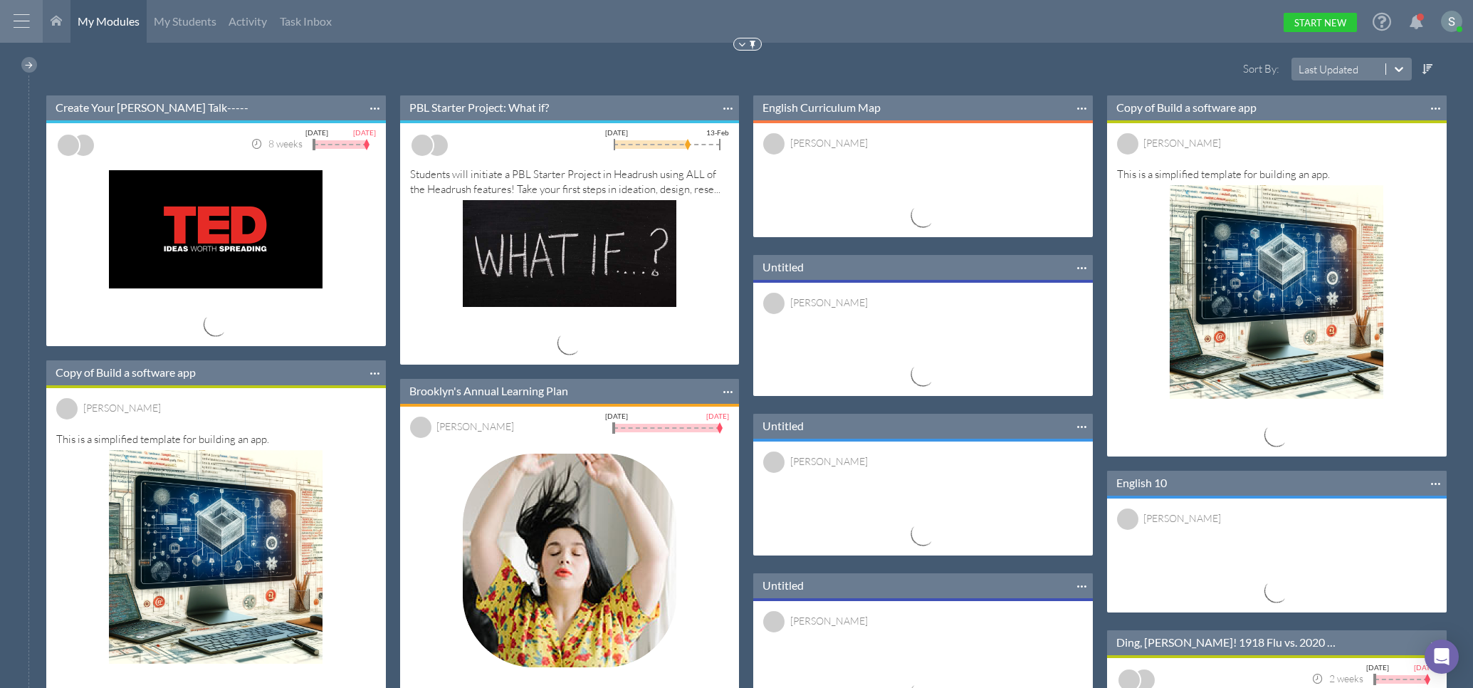
scroll to position [362, 339]
